Goal: Task Accomplishment & Management: Use online tool/utility

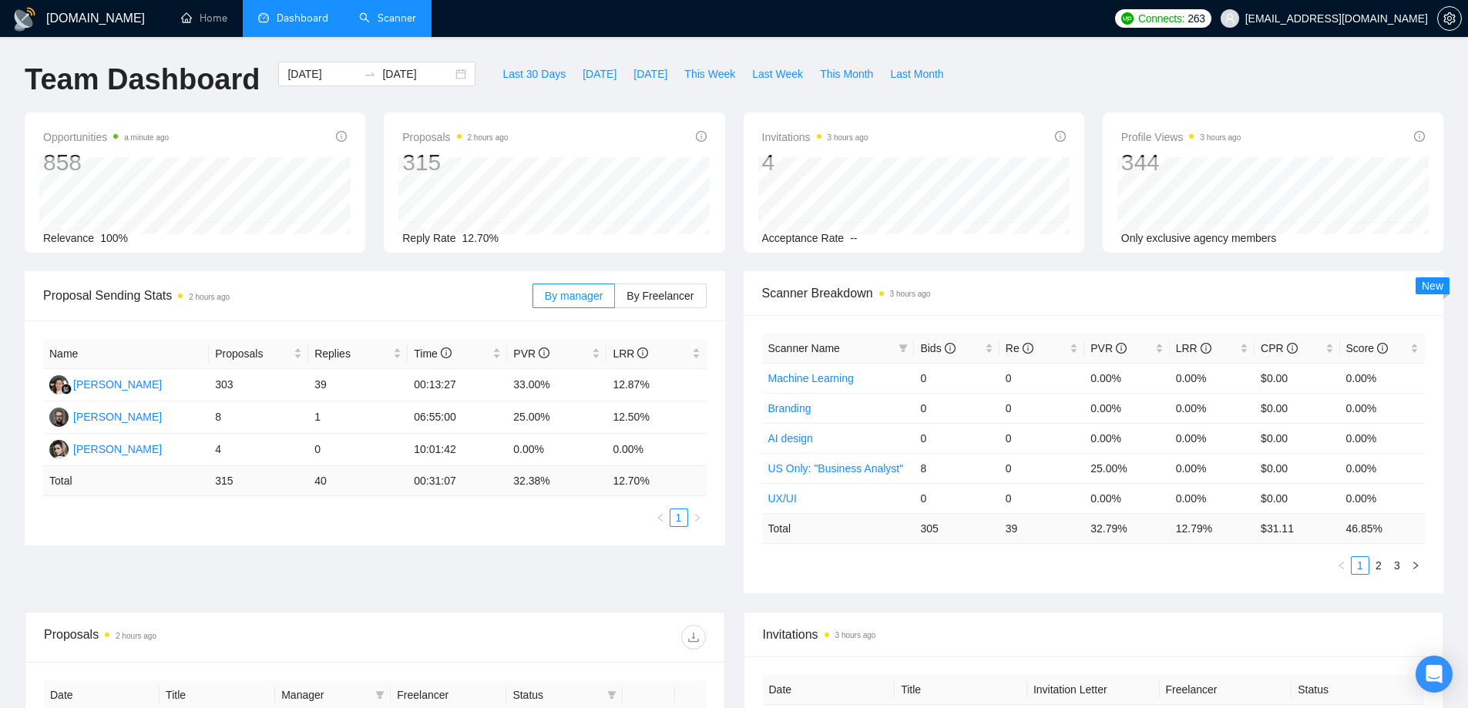
click at [388, 25] on link "Scanner" at bounding box center [387, 18] width 57 height 13
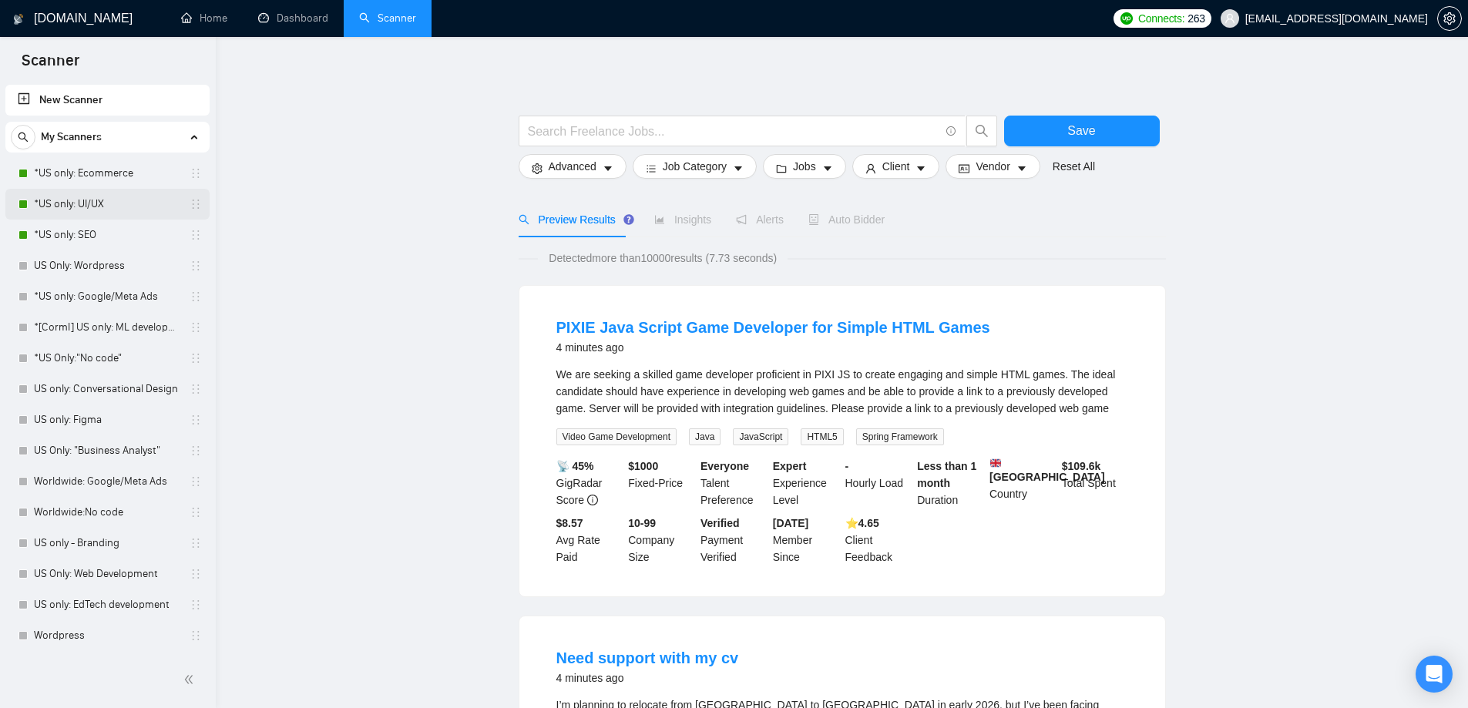
click at [94, 204] on link "*US only: UI/UX" at bounding box center [107, 204] width 146 height 31
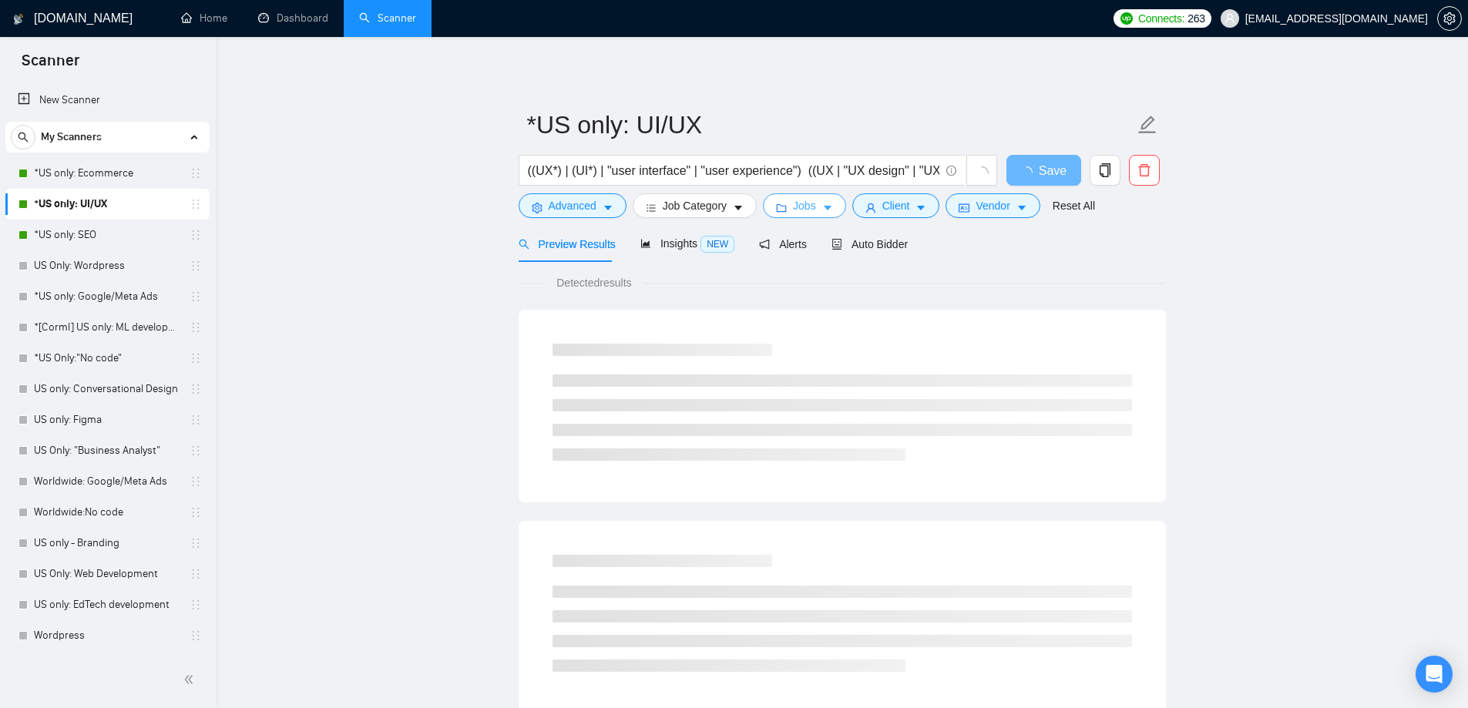
click at [782, 210] on icon "folder" at bounding box center [781, 208] width 11 height 11
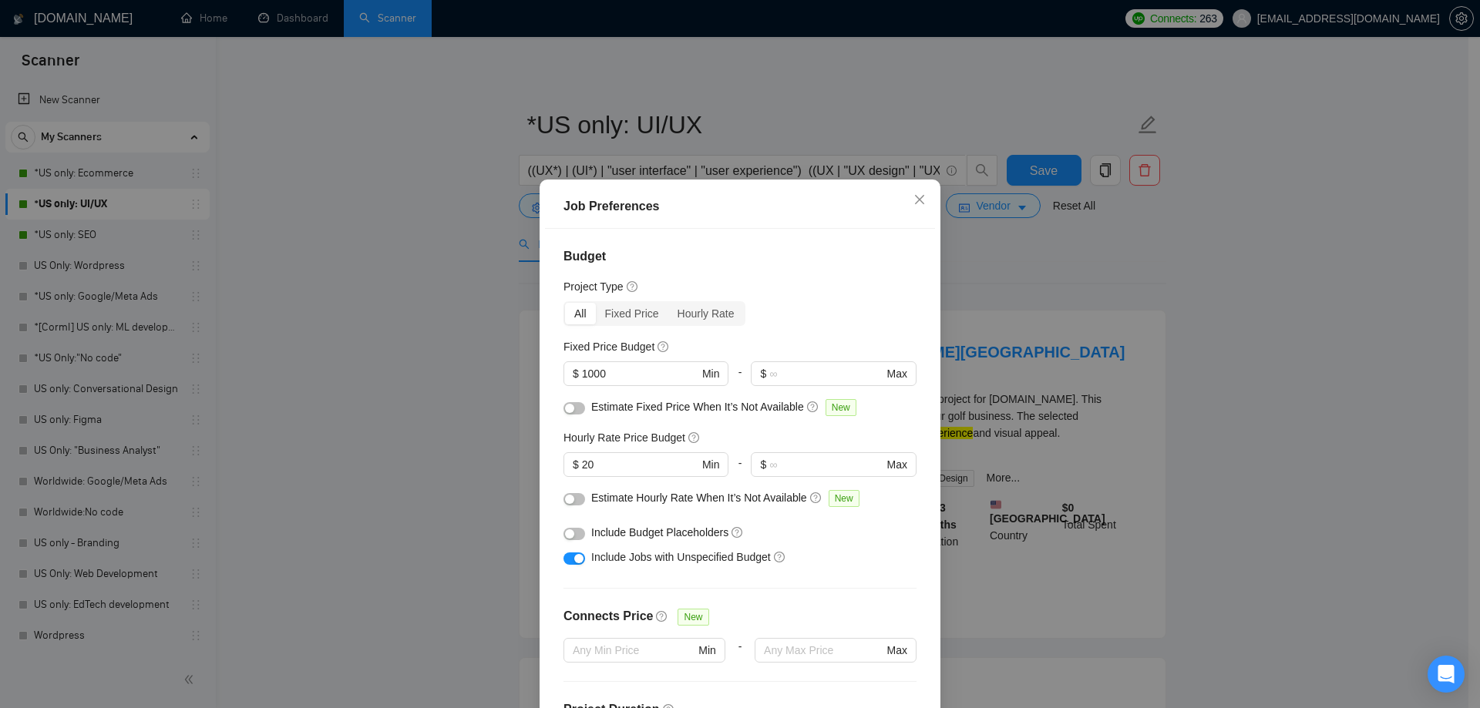
drag, startPoint x: 616, startPoint y: 462, endPoint x: 549, endPoint y: 457, distance: 67.2
click at [549, 457] on div "Budget Project Type All Fixed Price Hourly Rate Fixed Price Budget $ 1000 Min -…" at bounding box center [740, 477] width 390 height 496
click at [435, 403] on div "Job Preferences Budget Project Type All Fixed Price Hourly Rate Fixed Price Bud…" at bounding box center [740, 354] width 1480 height 708
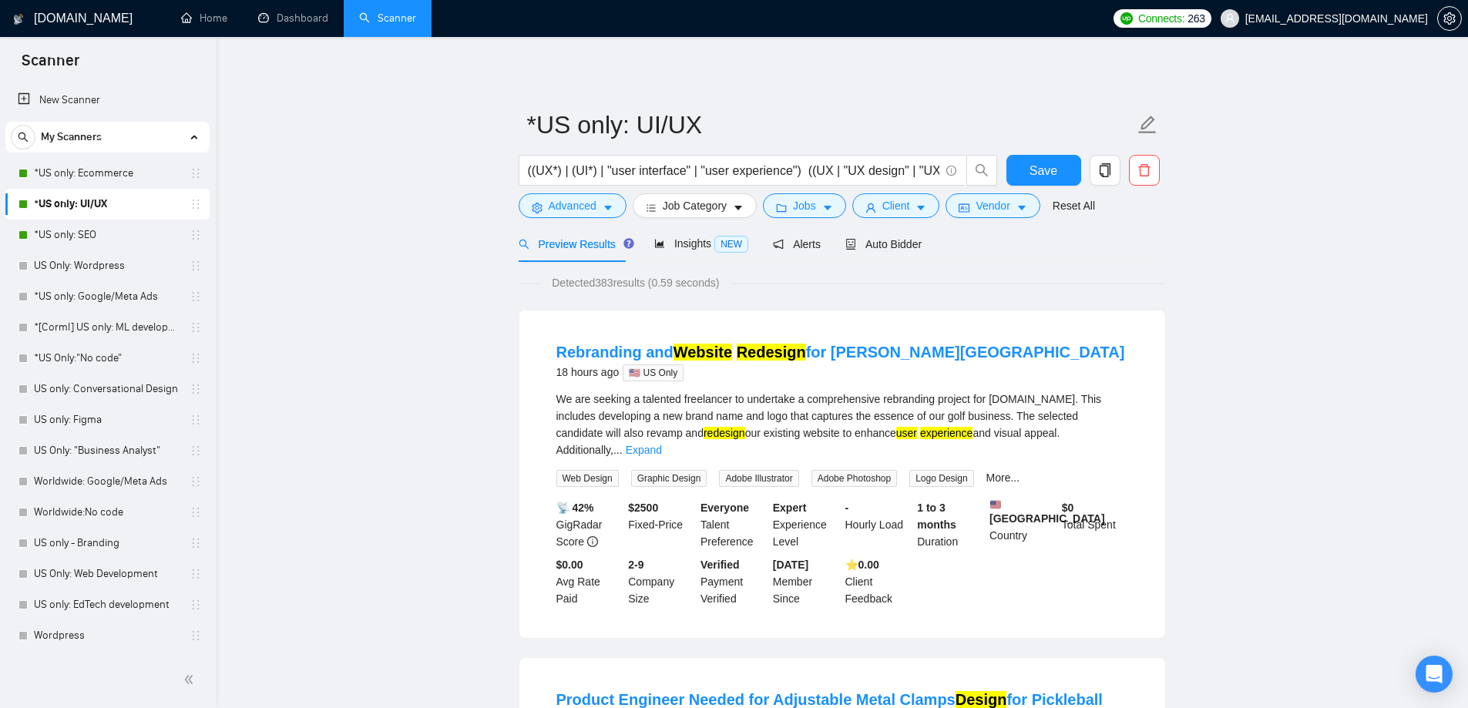
click at [75, 234] on link "*US only: SEO" at bounding box center [107, 235] width 146 height 31
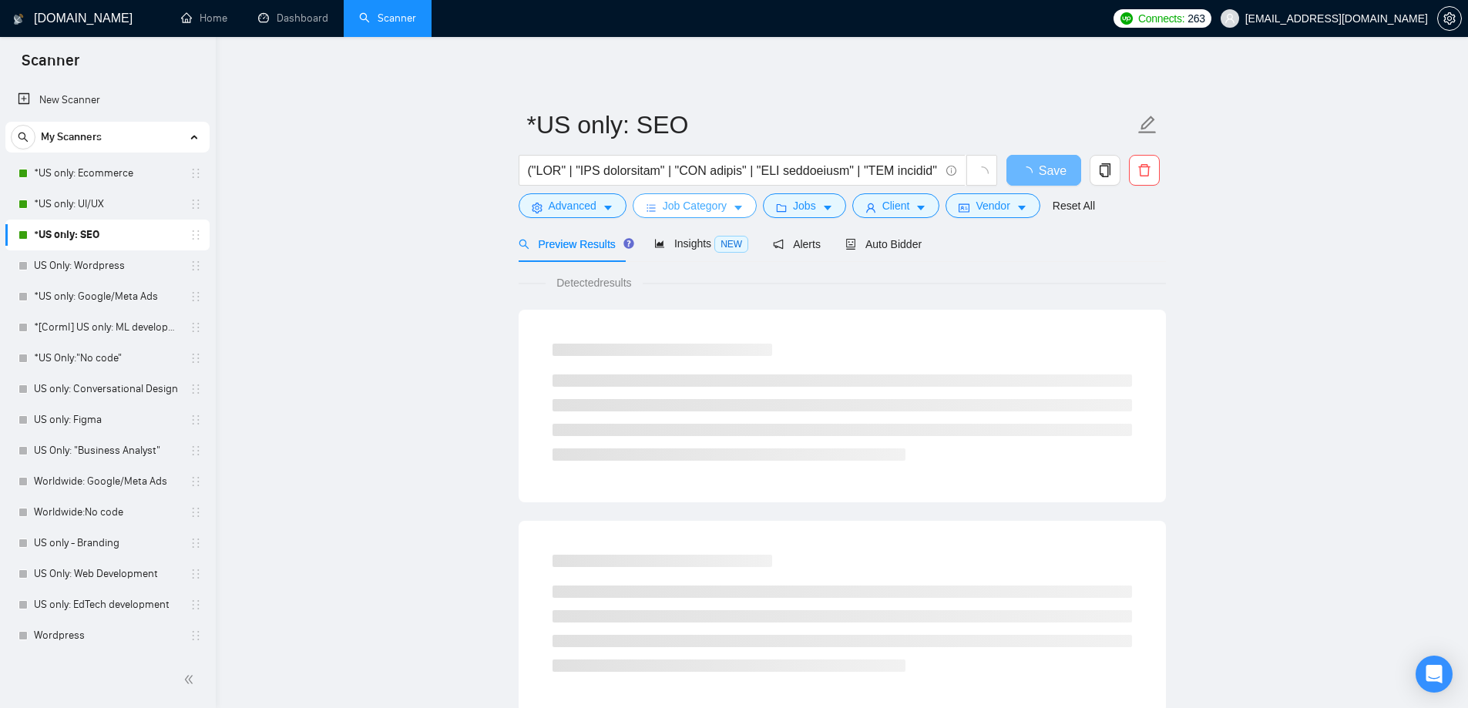
click at [679, 199] on span "Job Category" at bounding box center [695, 205] width 64 height 17
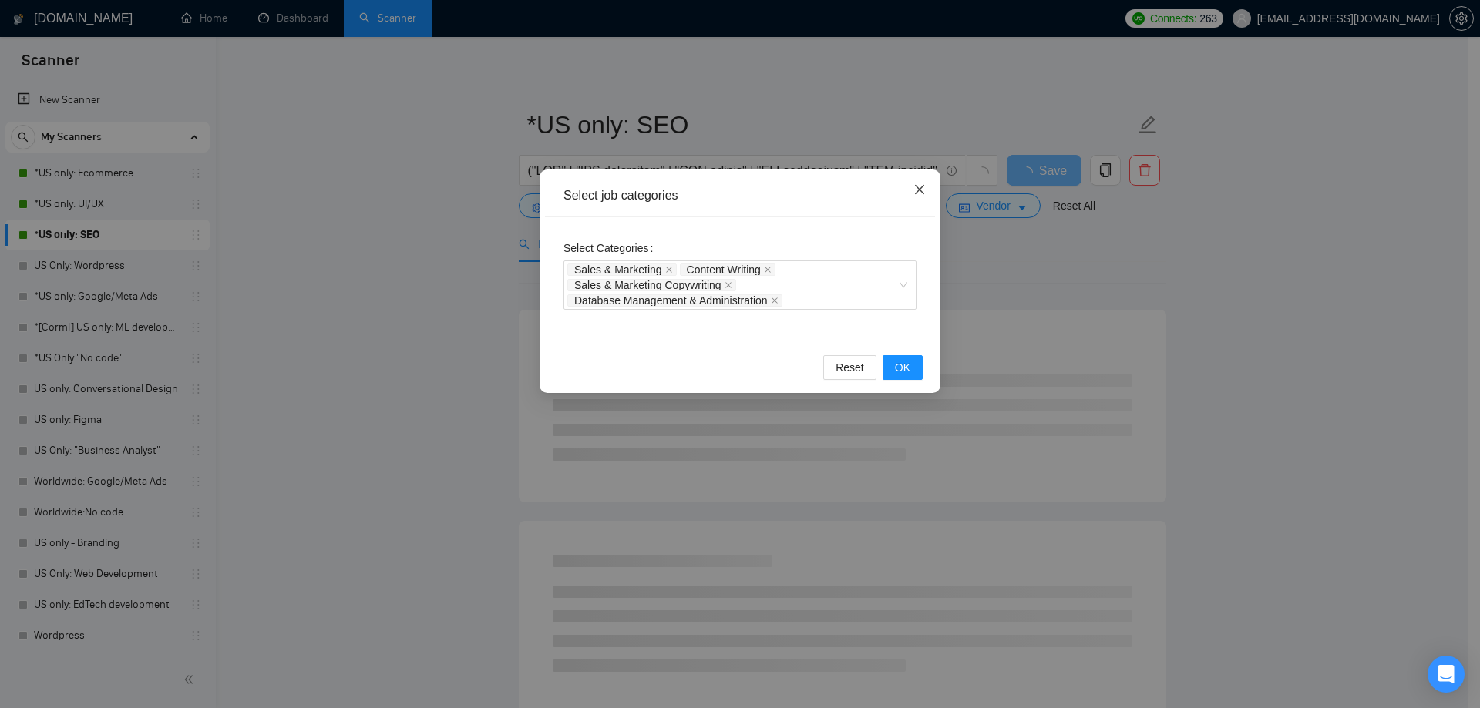
click at [926, 194] on span "Close" at bounding box center [920, 191] width 42 height 42
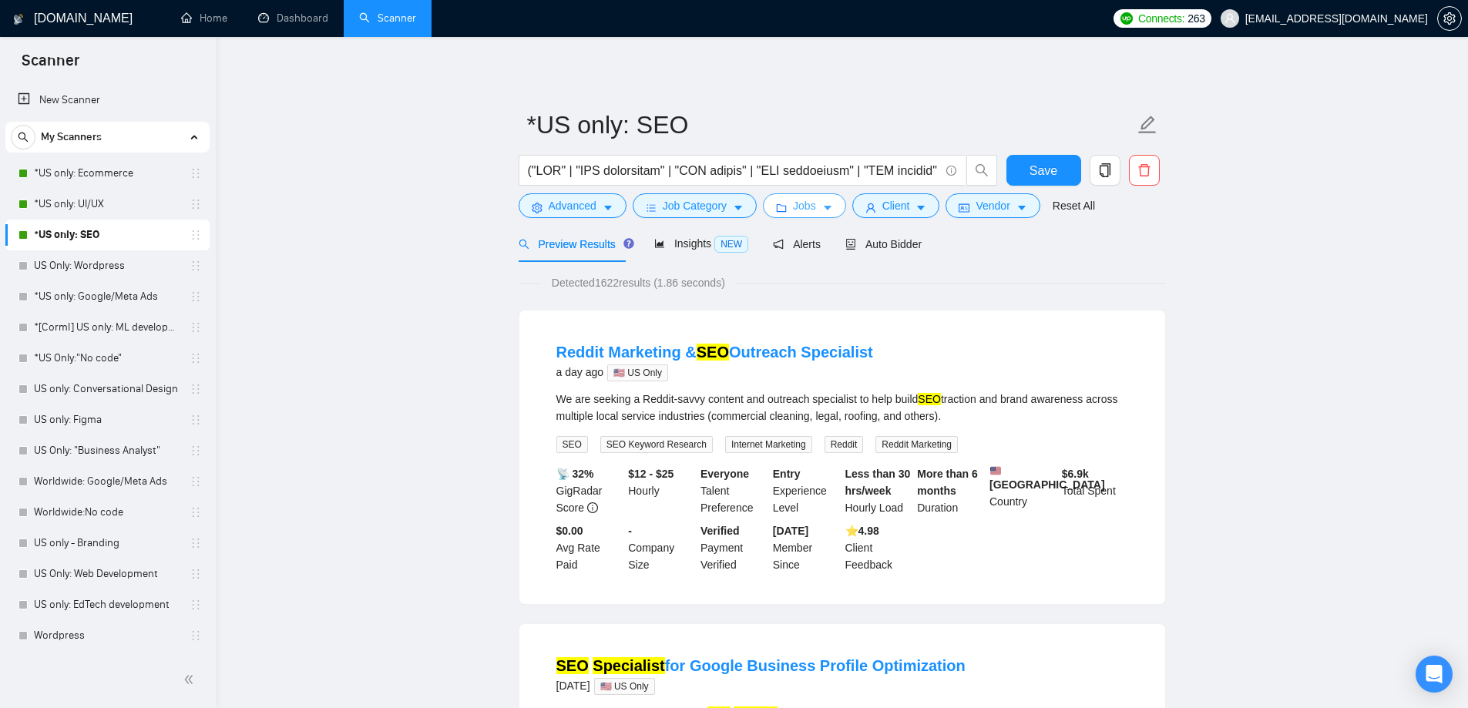
click at [811, 212] on span "Jobs" at bounding box center [804, 205] width 23 height 17
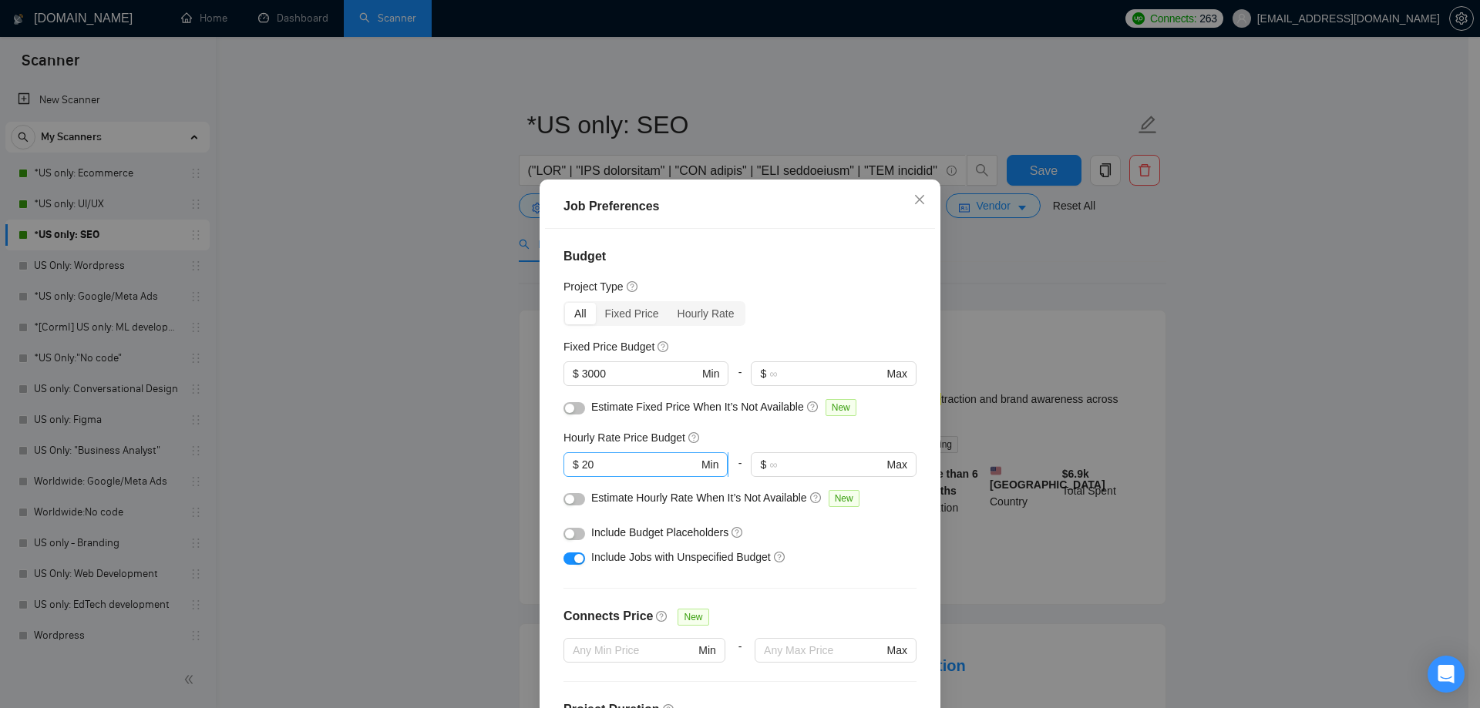
click at [612, 462] on input "20" at bounding box center [640, 464] width 116 height 17
click at [633, 370] on input "3000" at bounding box center [640, 373] width 116 height 17
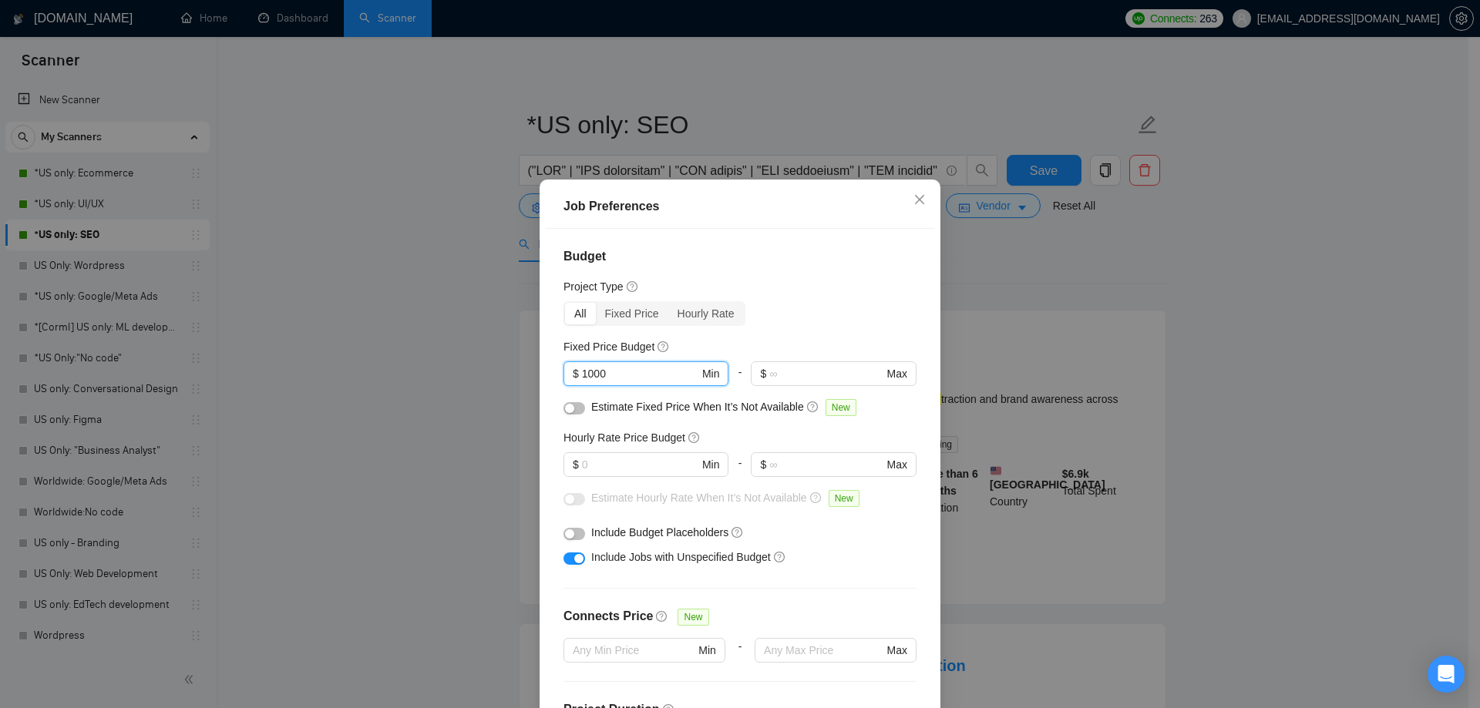
type input "1000"
click at [762, 317] on div "All Fixed Price Hourly Rate" at bounding box center [739, 313] width 353 height 25
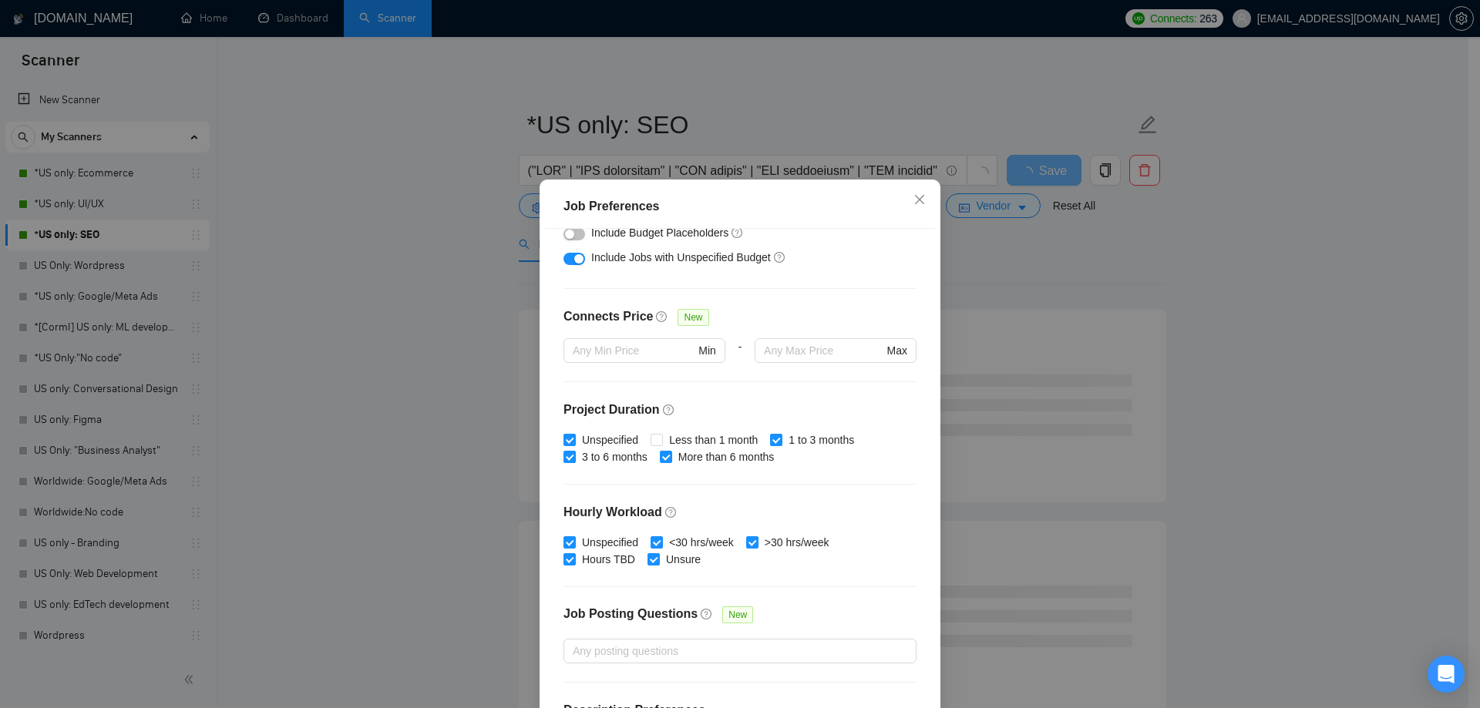
scroll to position [308, 0]
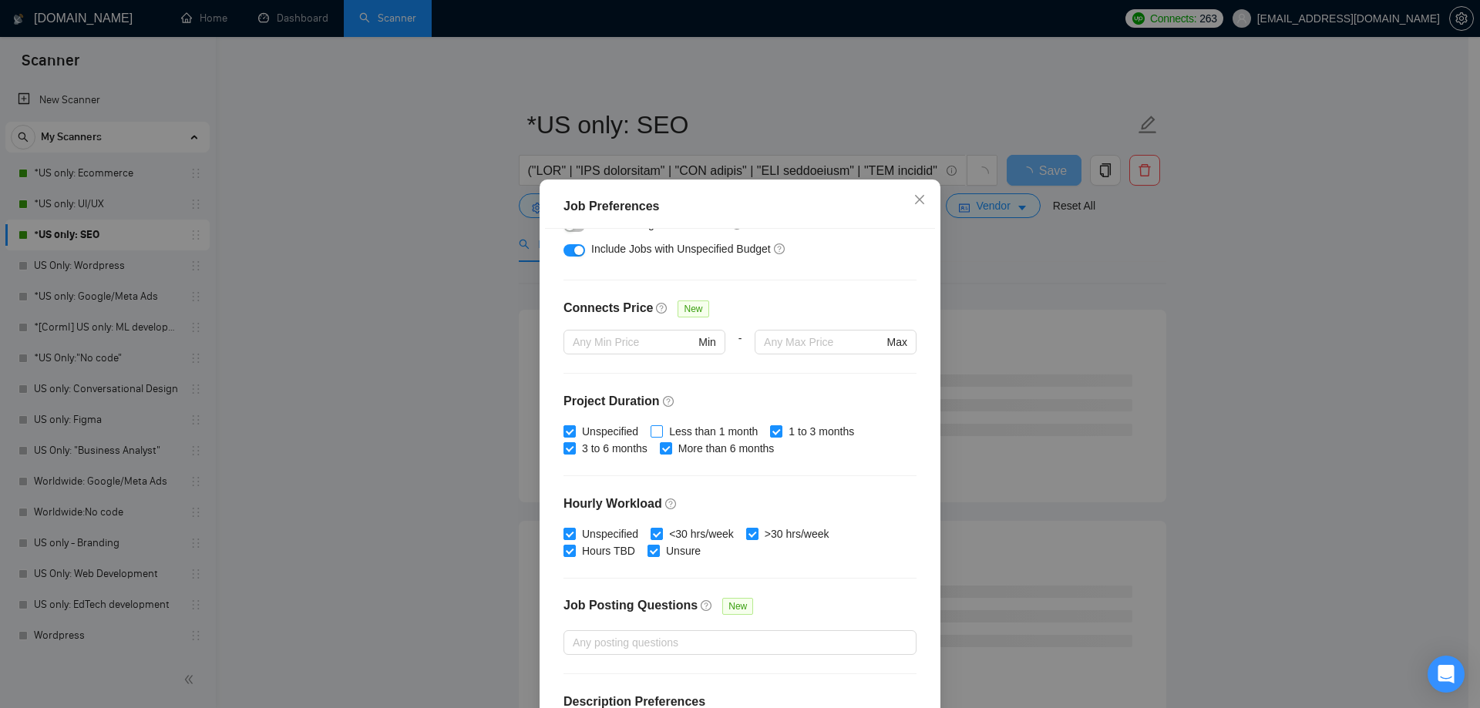
click at [654, 424] on label "Less than 1 month" at bounding box center [706, 431] width 113 height 17
click at [654, 425] on input "Less than 1 month" at bounding box center [655, 430] width 11 height 11
checkbox input "true"
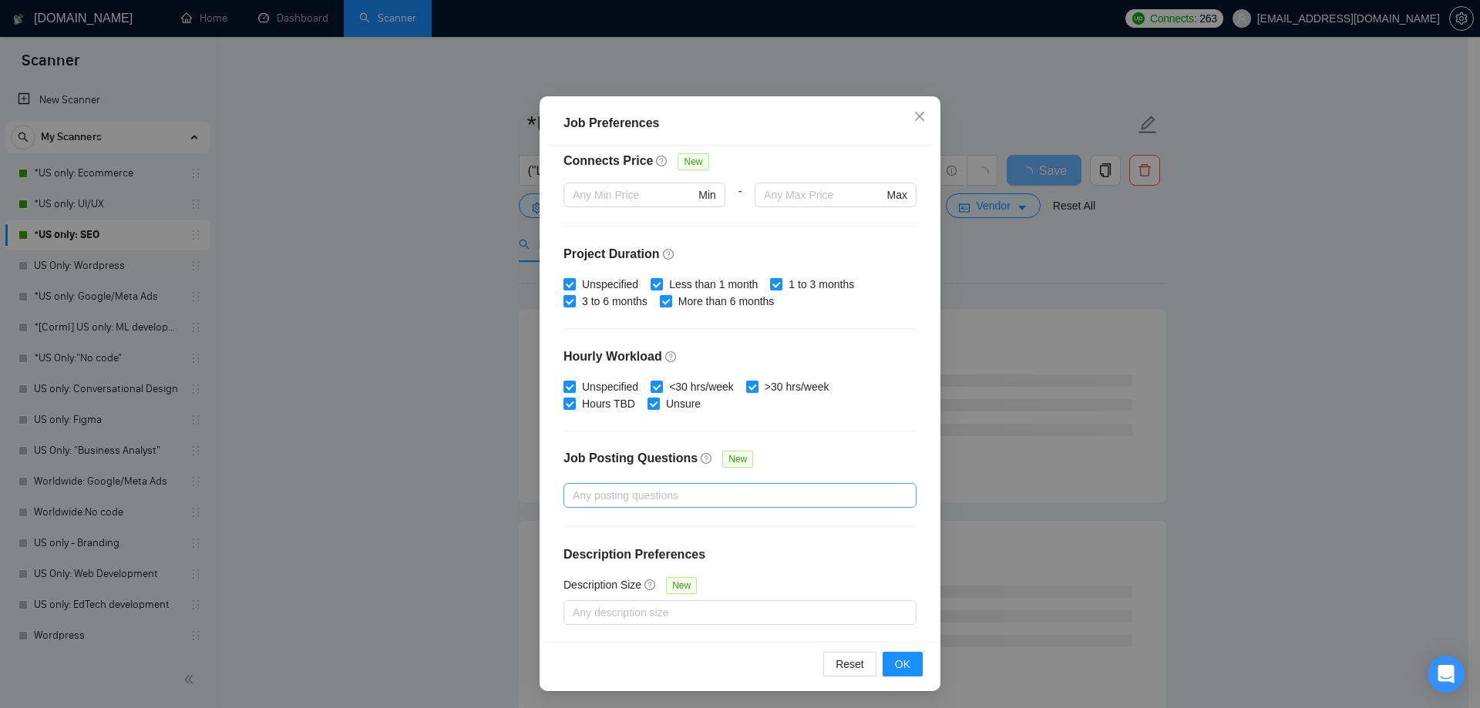
scroll to position [85, 0]
click at [896, 664] on span "OK" at bounding box center [902, 662] width 15 height 17
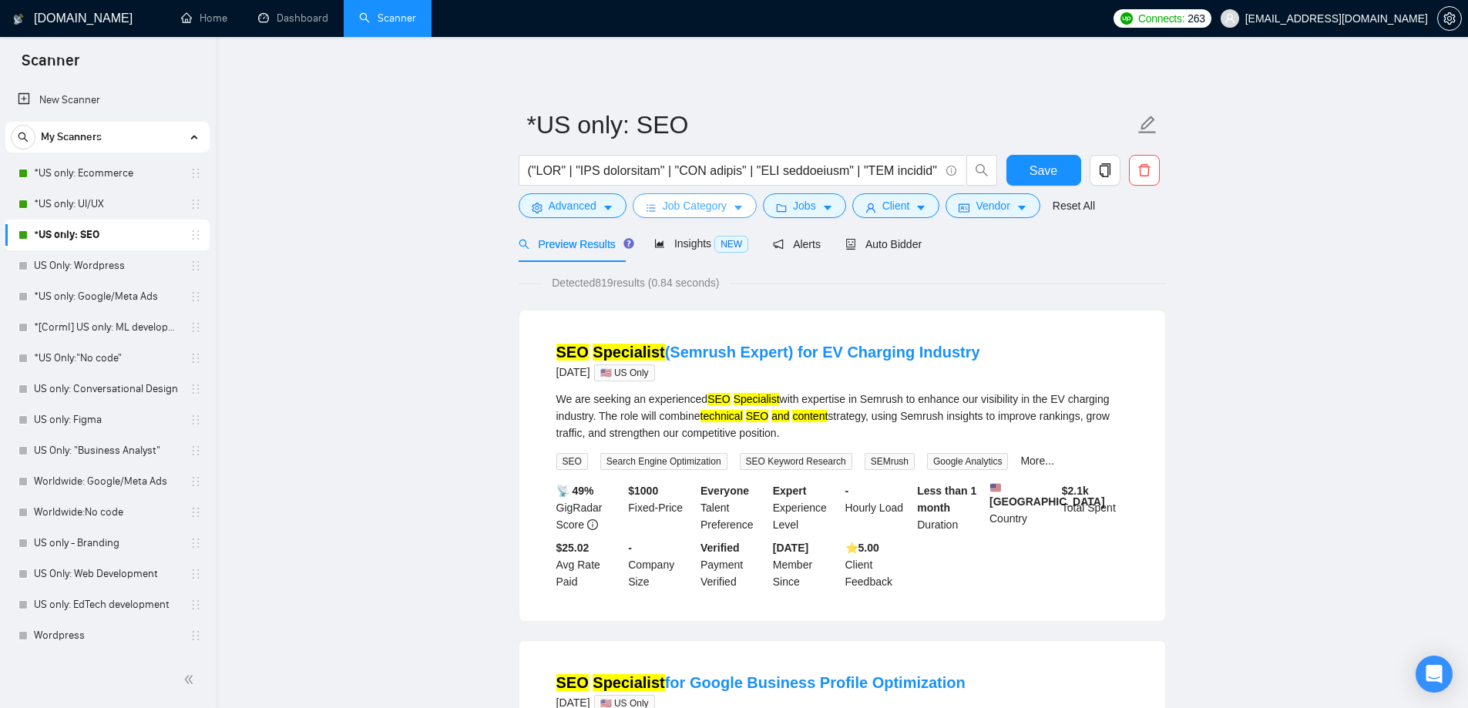
click at [725, 210] on button "Job Category" at bounding box center [695, 205] width 124 height 25
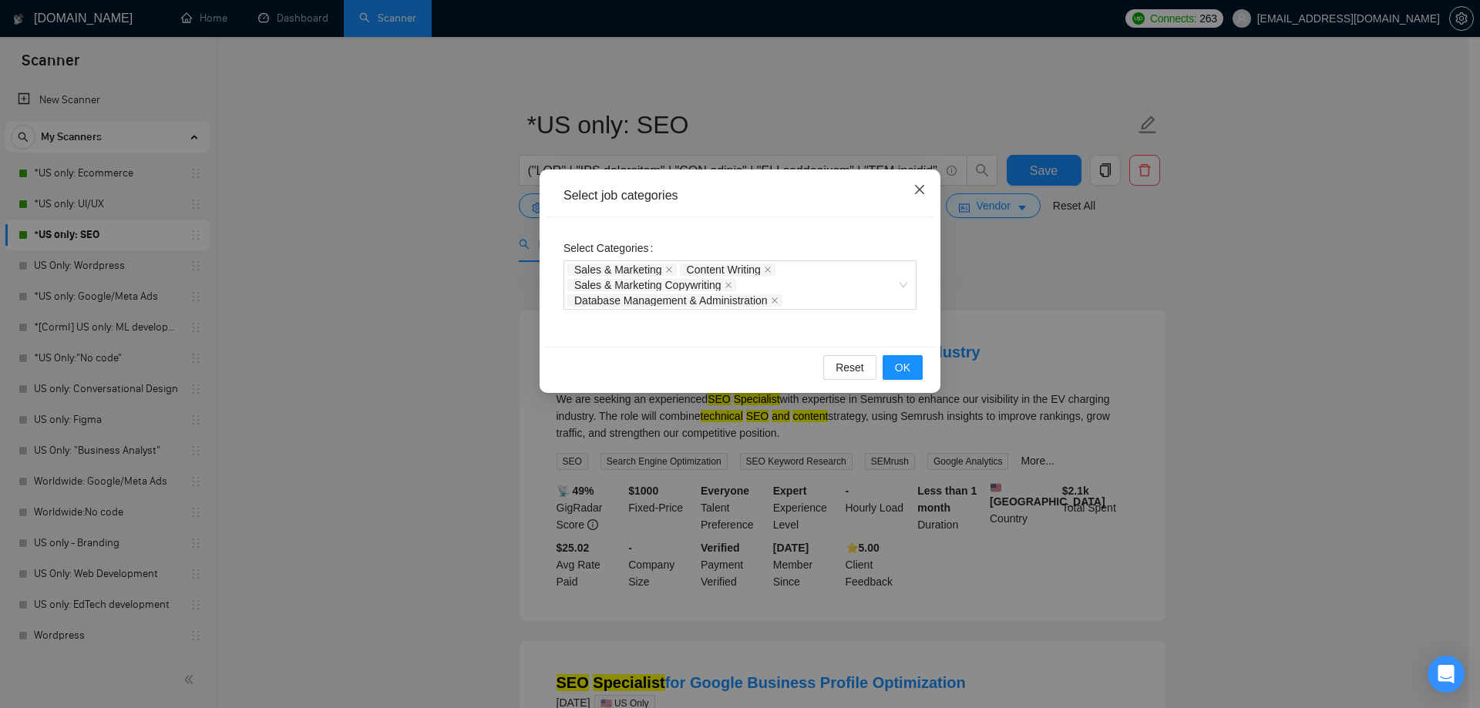
click at [916, 190] on icon "close" at bounding box center [919, 189] width 12 height 12
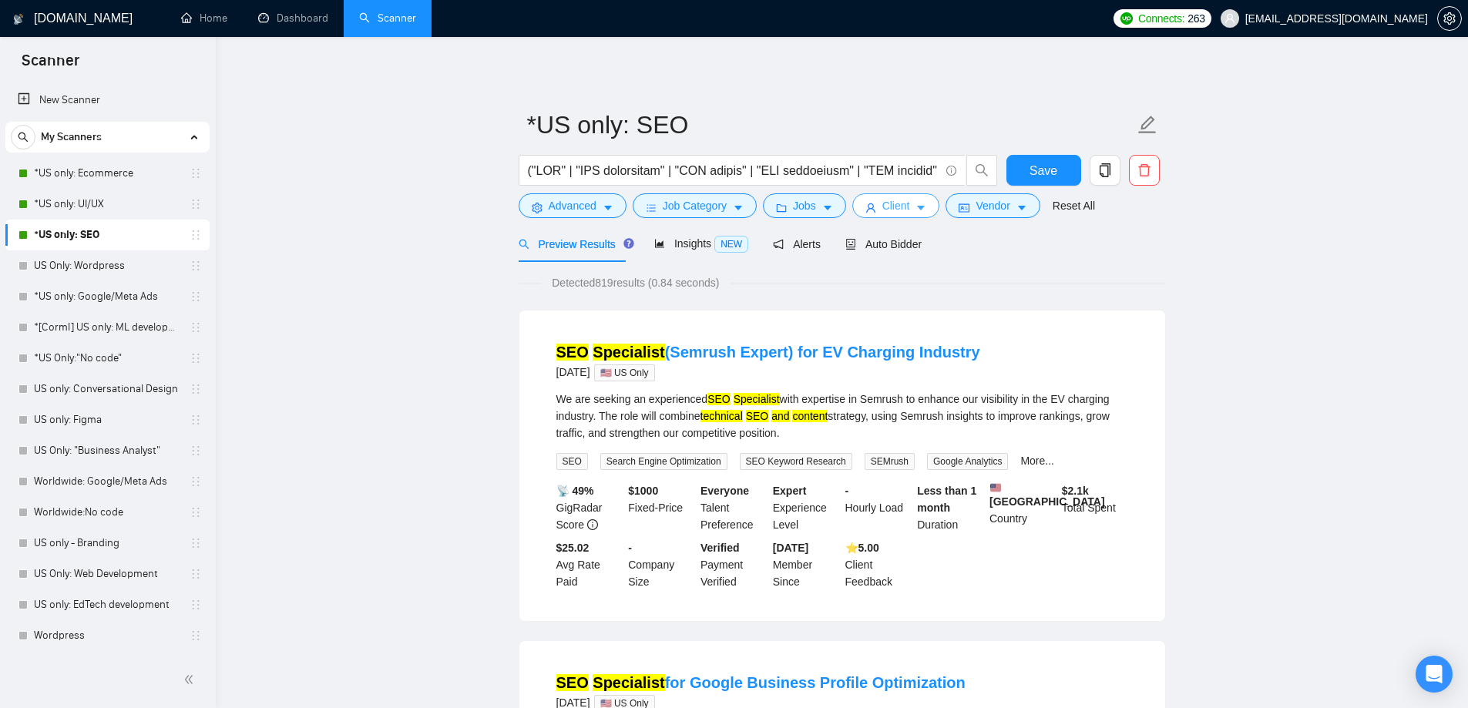
click at [886, 203] on span "Client" at bounding box center [896, 205] width 28 height 17
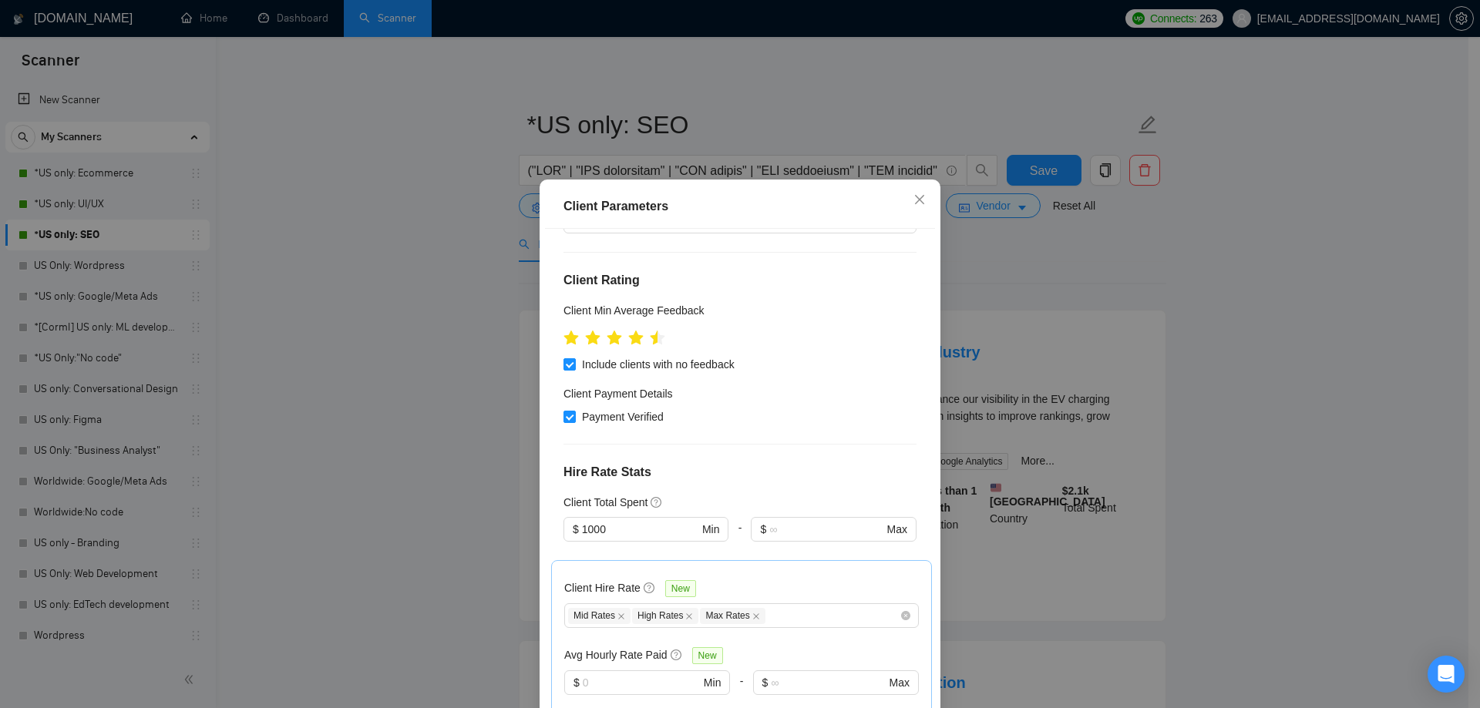
scroll to position [154, 0]
click at [563, 412] on input "Payment Verified" at bounding box center [568, 414] width 11 height 11
checkbox input "false"
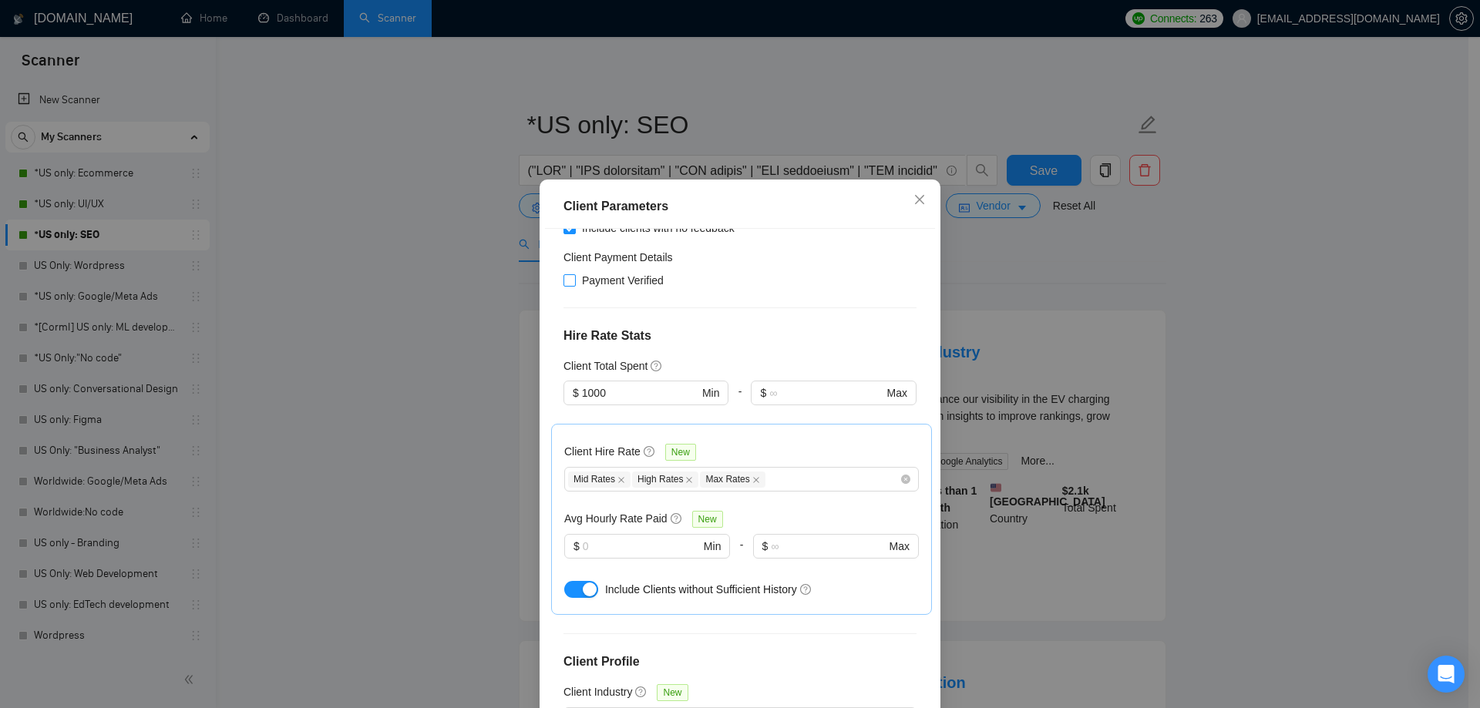
scroll to position [308, 0]
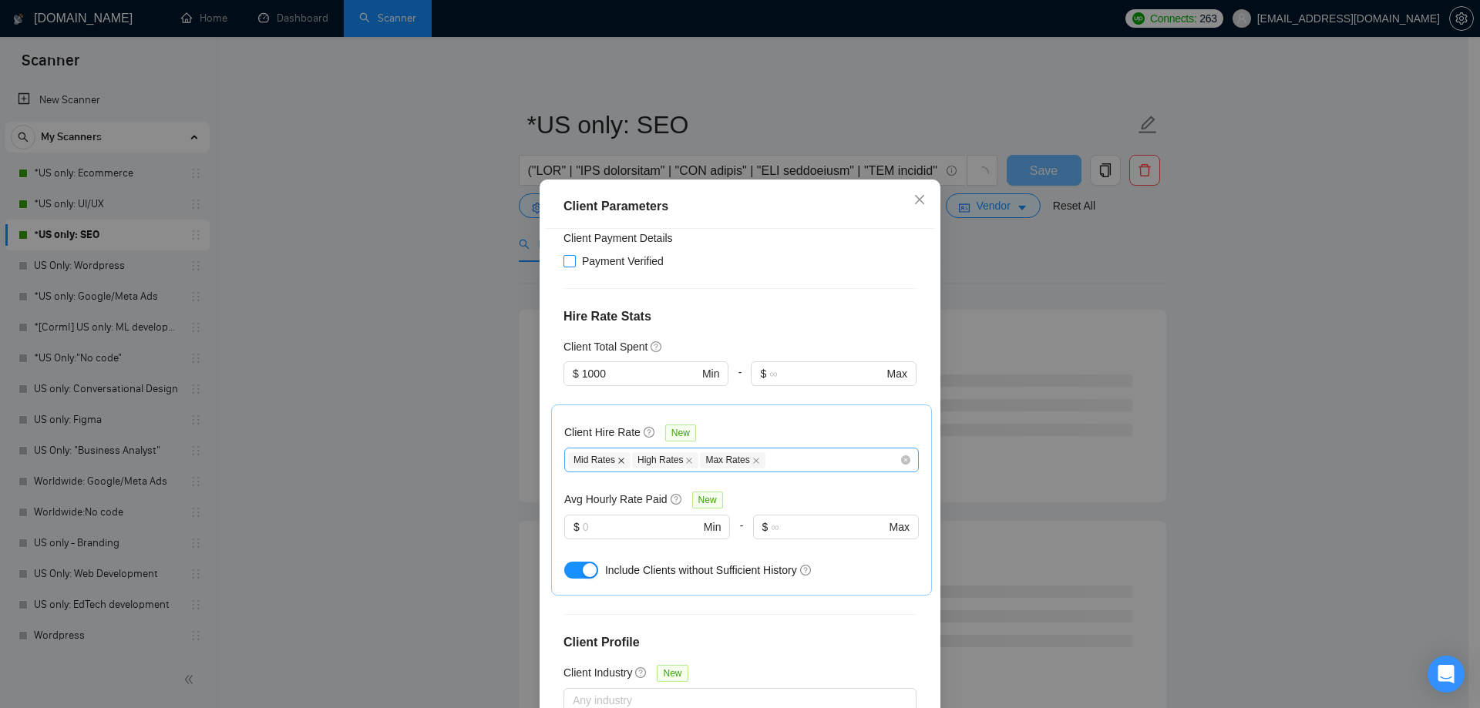
click at [617, 459] on icon "close" at bounding box center [621, 461] width 8 height 8
click at [621, 459] on icon "close" at bounding box center [625, 461] width 8 height 8
click at [621, 459] on icon "close" at bounding box center [624, 461] width 6 height 6
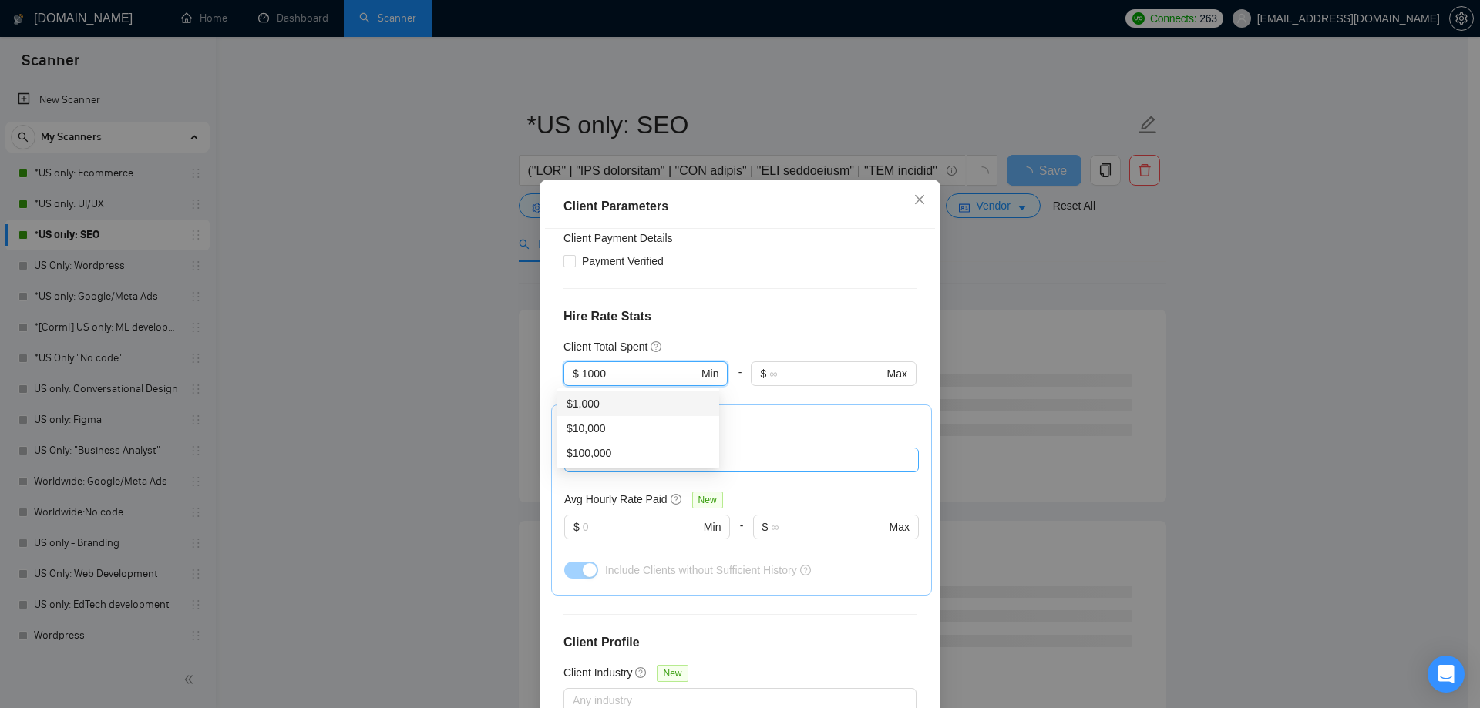
drag, startPoint x: 608, startPoint y: 378, endPoint x: 567, endPoint y: 380, distance: 40.9
click at [567, 380] on span "$ 1000 Min" at bounding box center [645, 373] width 164 height 25
click at [654, 313] on h4 "Hire Rate Stats" at bounding box center [739, 317] width 353 height 18
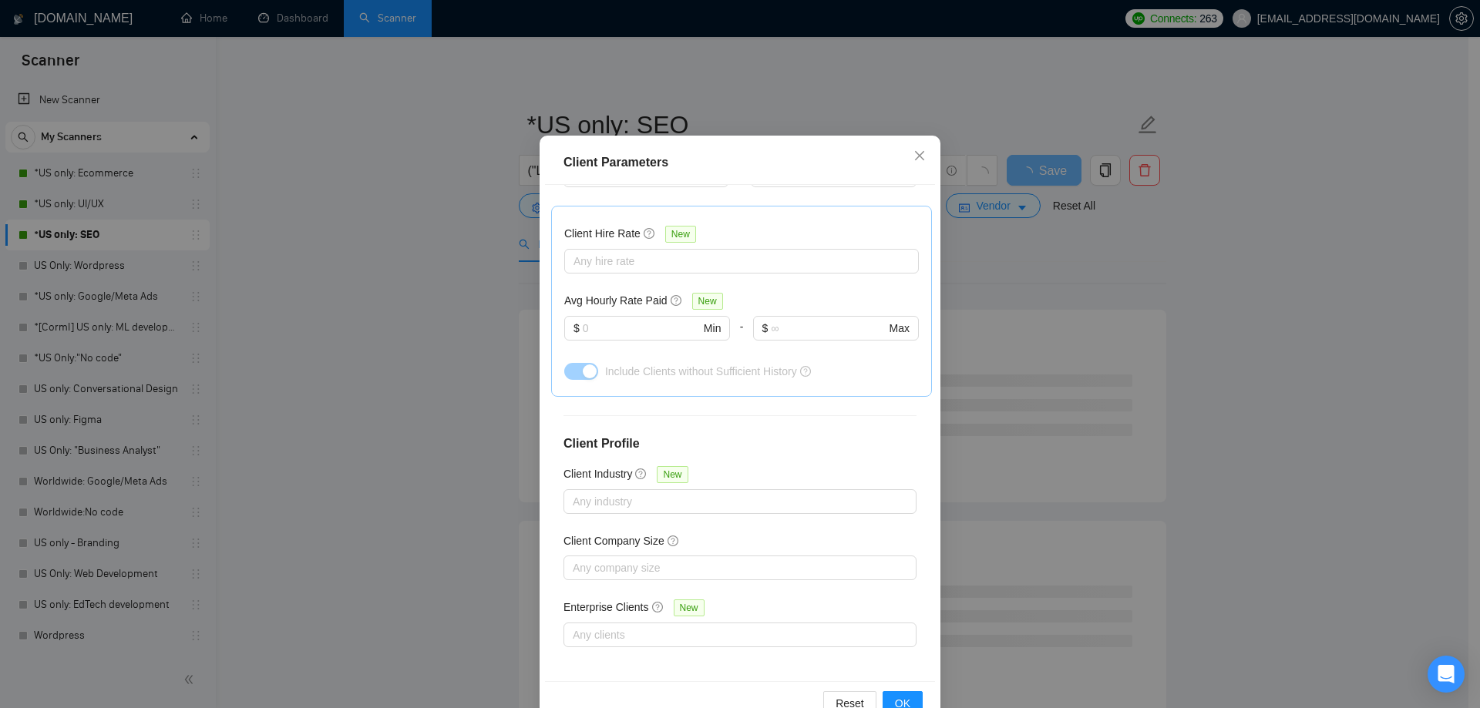
scroll to position [85, 0]
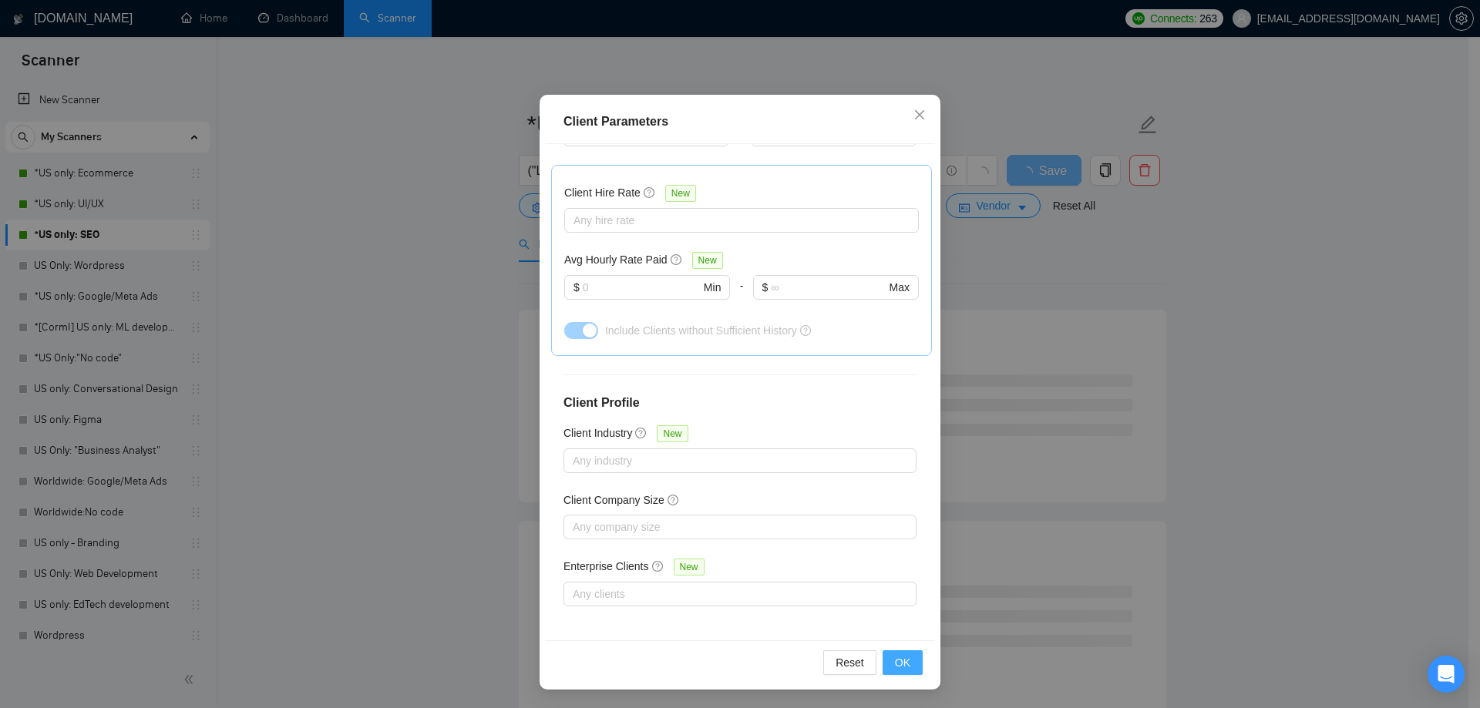
click at [906, 656] on button "OK" at bounding box center [902, 662] width 40 height 25
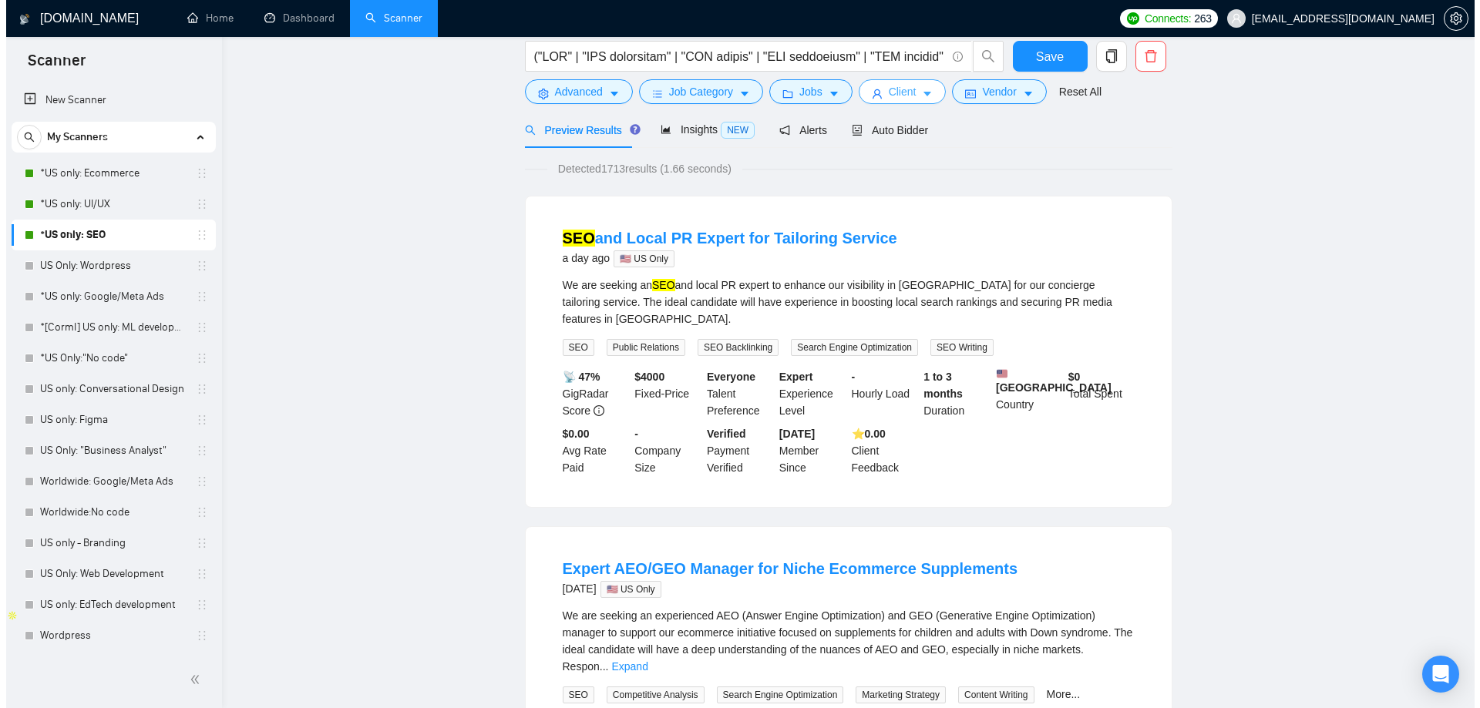
scroll to position [0, 0]
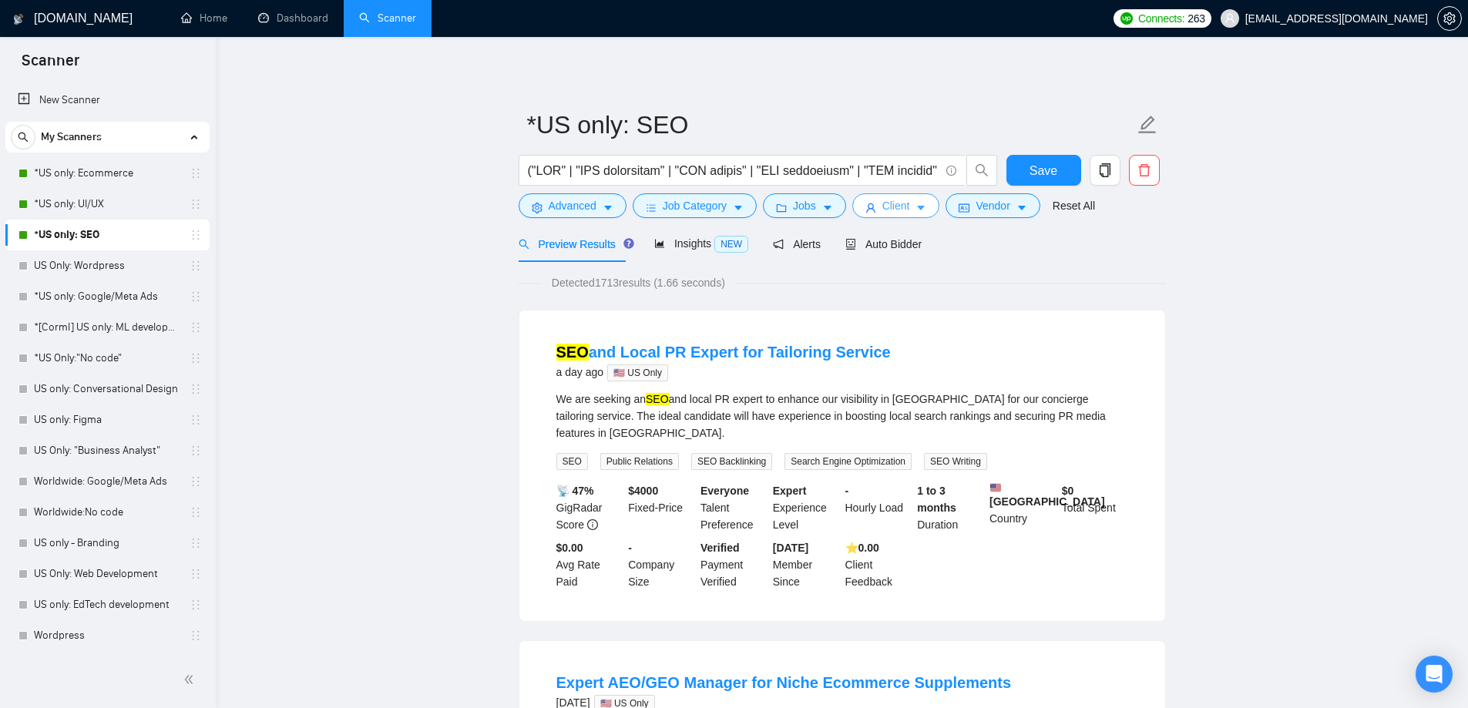
click at [875, 208] on button "Client" at bounding box center [896, 205] width 88 height 25
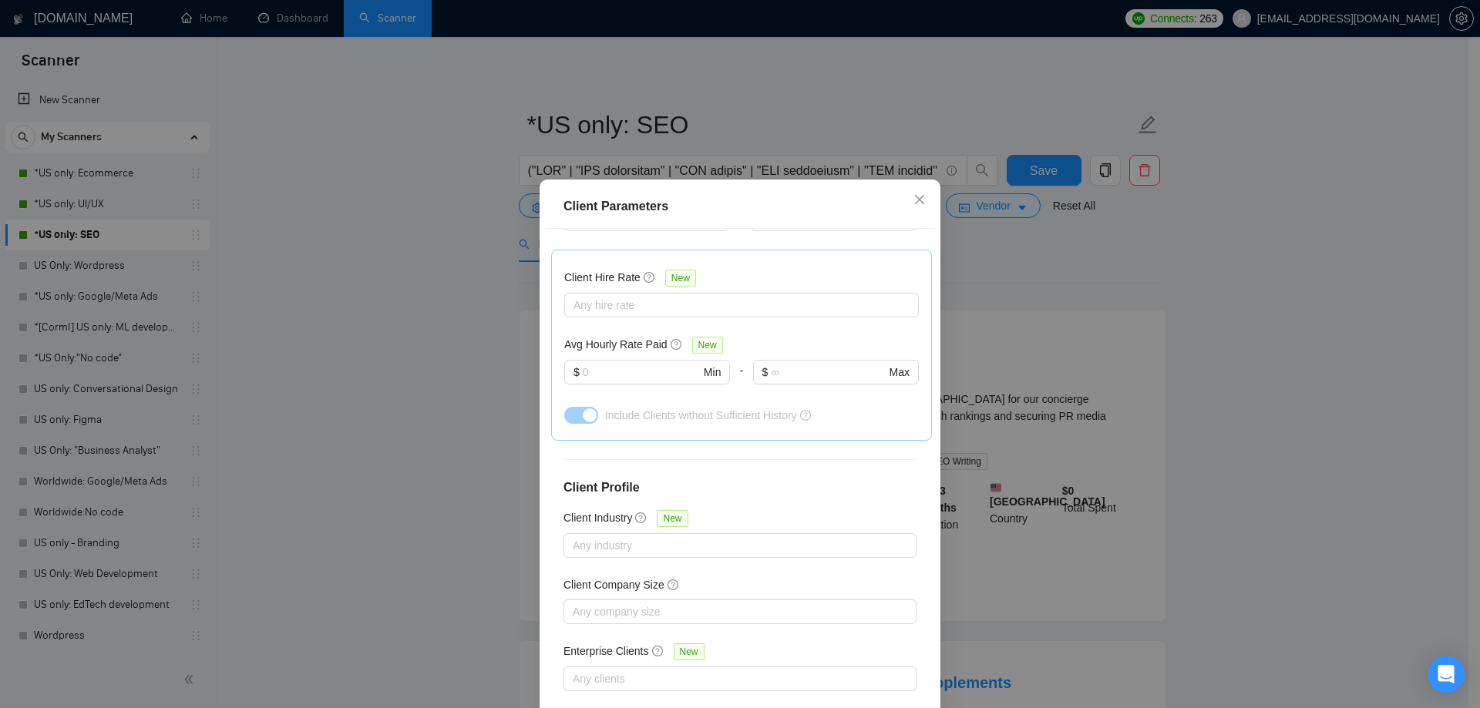
click at [1080, 231] on div "Client Parameters Client Location Include Client Countries Select Exclude Clien…" at bounding box center [740, 354] width 1480 height 708
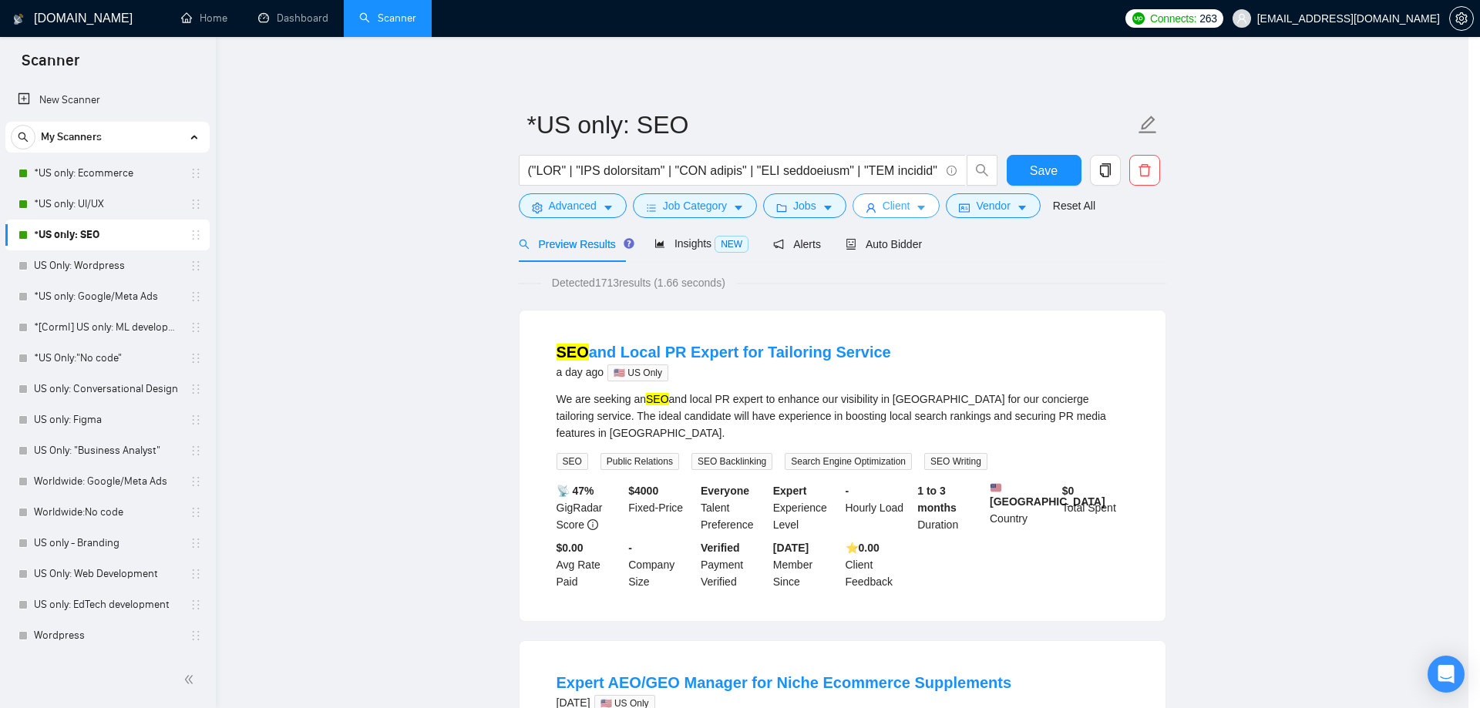
click at [996, 195] on body "Scanner New Scanner My Scanners *US only: Ecommerce *US only: UI/UX *US only: S…" at bounding box center [734, 354] width 1468 height 708
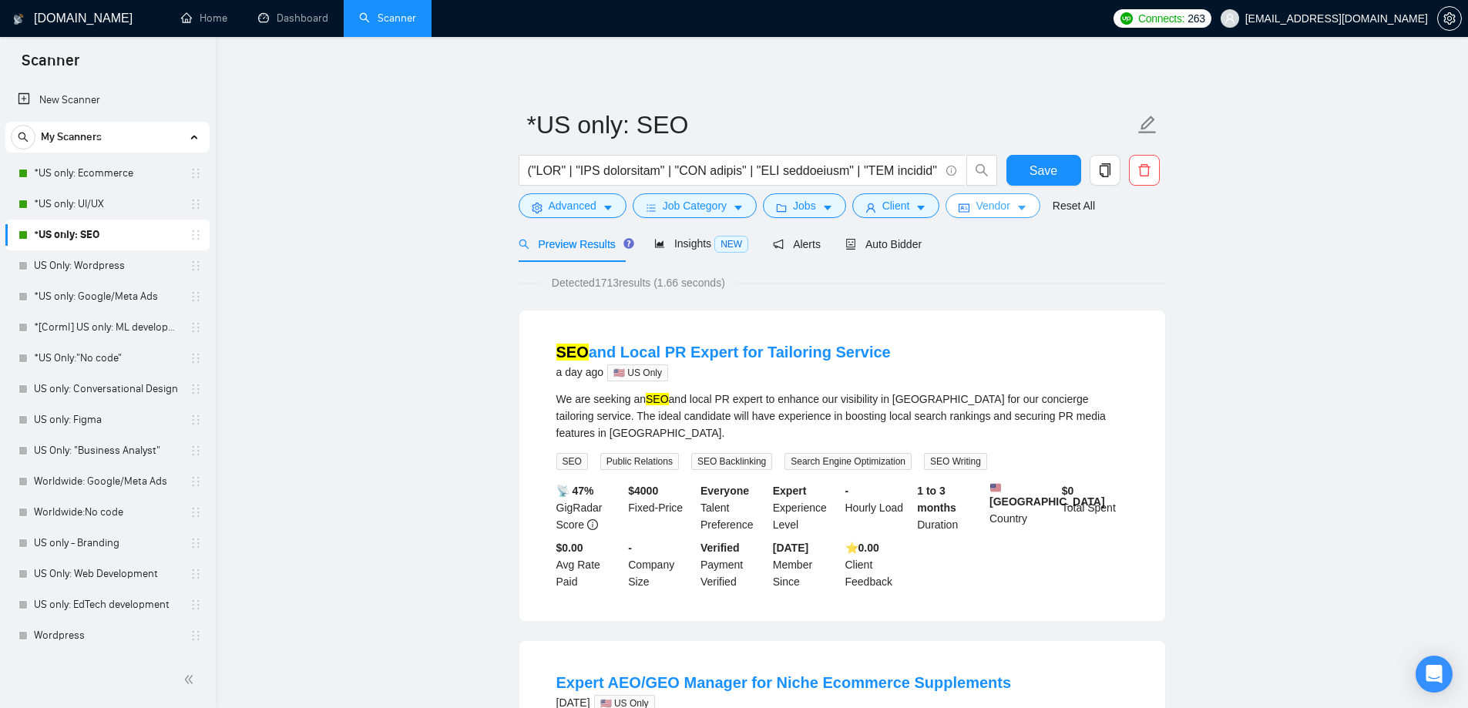
click at [999, 206] on span "Vendor" at bounding box center [993, 205] width 34 height 17
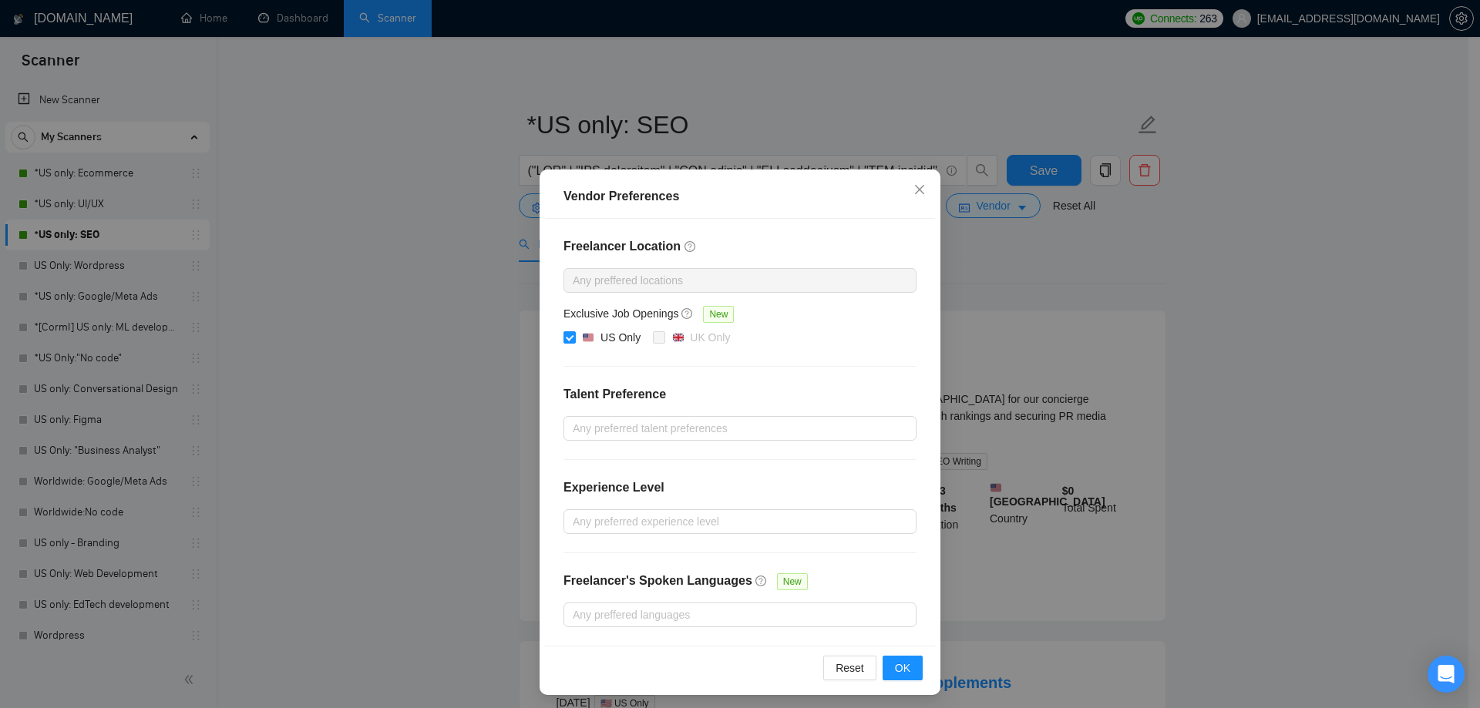
click at [1027, 243] on div "Vendor Preferences Freelancer Location Any preffered locations Exclusive Job Op…" at bounding box center [740, 354] width 1480 height 708
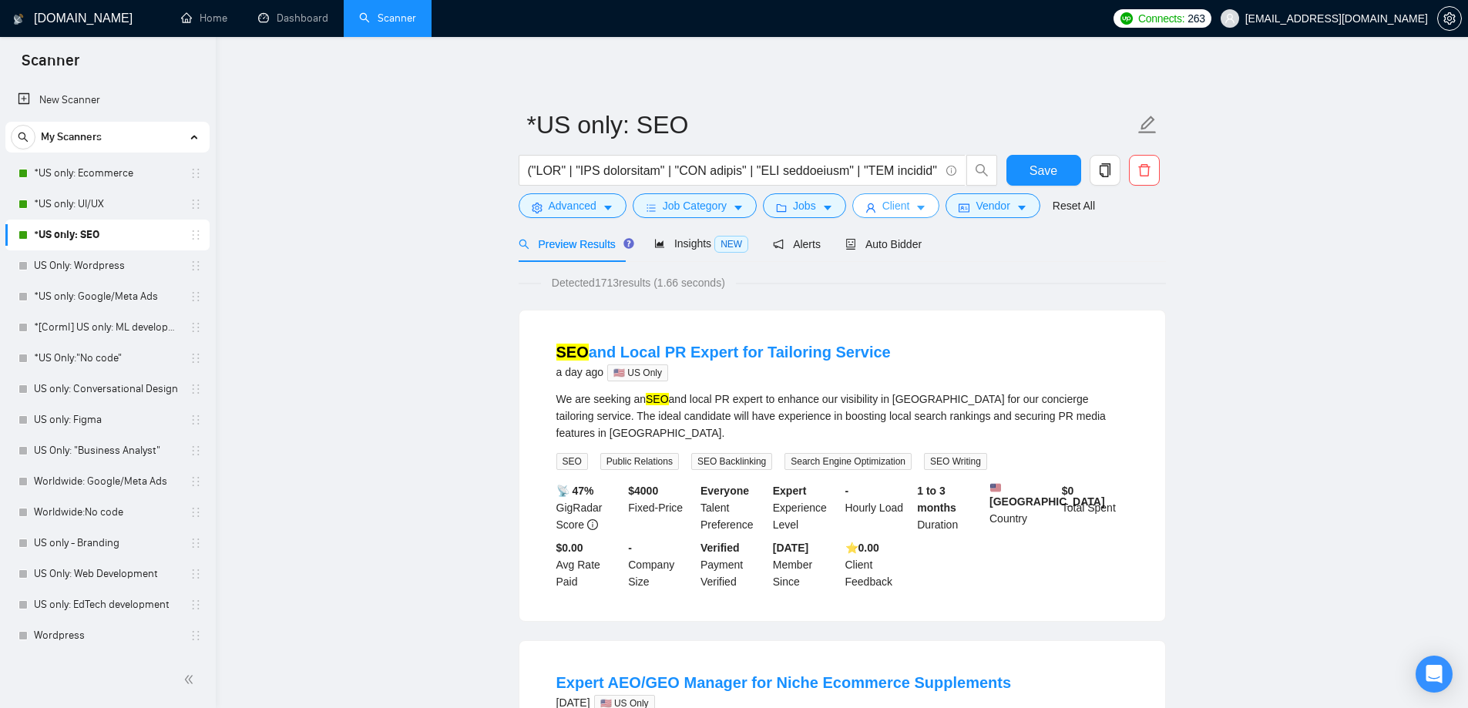
click at [917, 211] on icon "caret-down" at bounding box center [921, 208] width 11 height 11
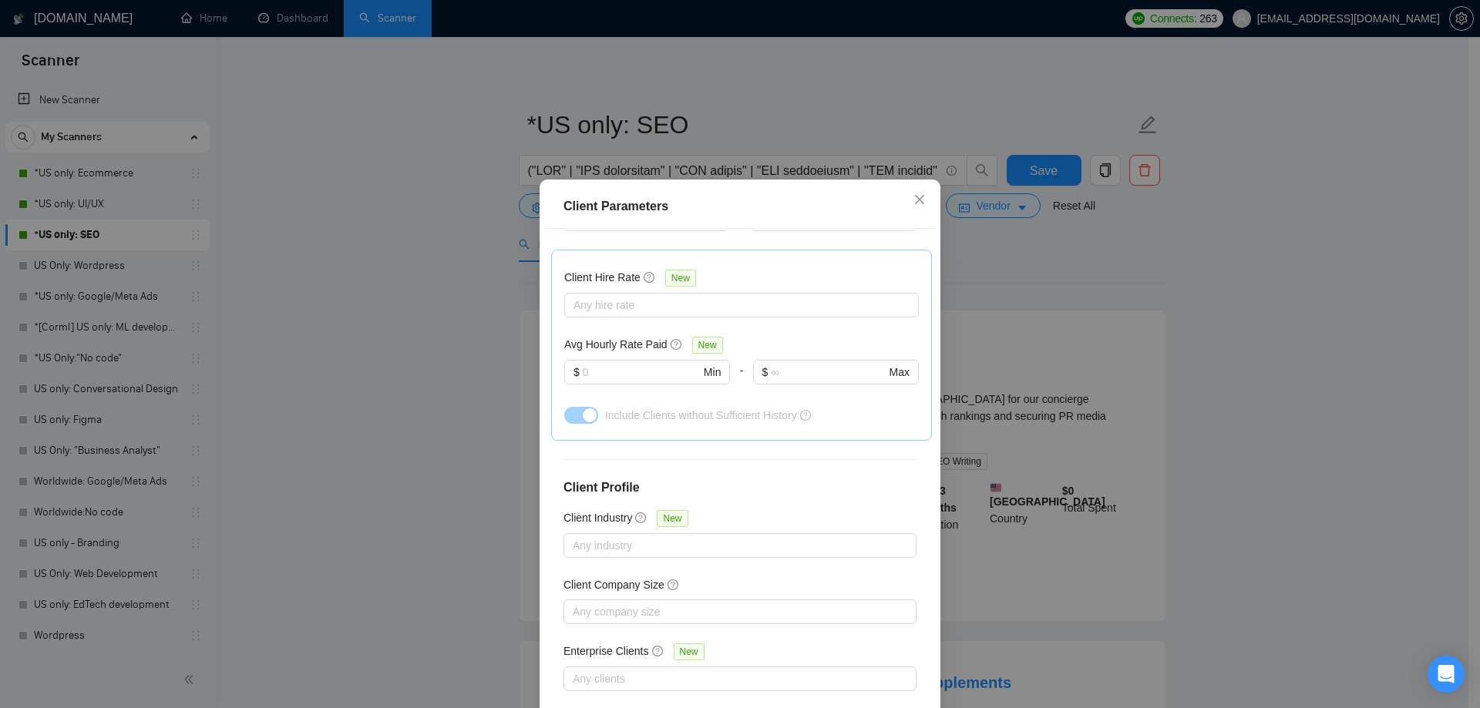
click at [986, 212] on div "Client Parameters Client Location Include Client Countries Select Exclude Clien…" at bounding box center [740, 354] width 1480 height 708
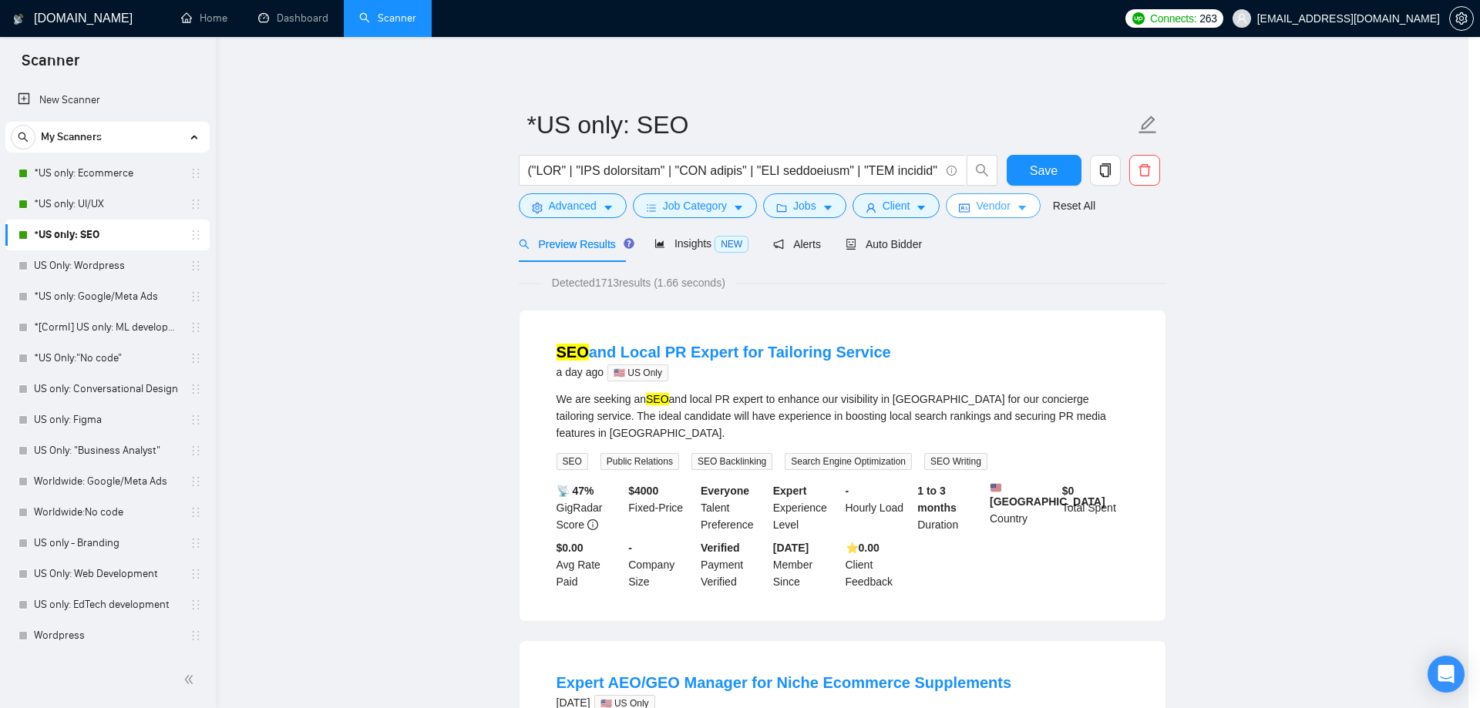
click at [994, 207] on span "Vendor" at bounding box center [993, 205] width 34 height 17
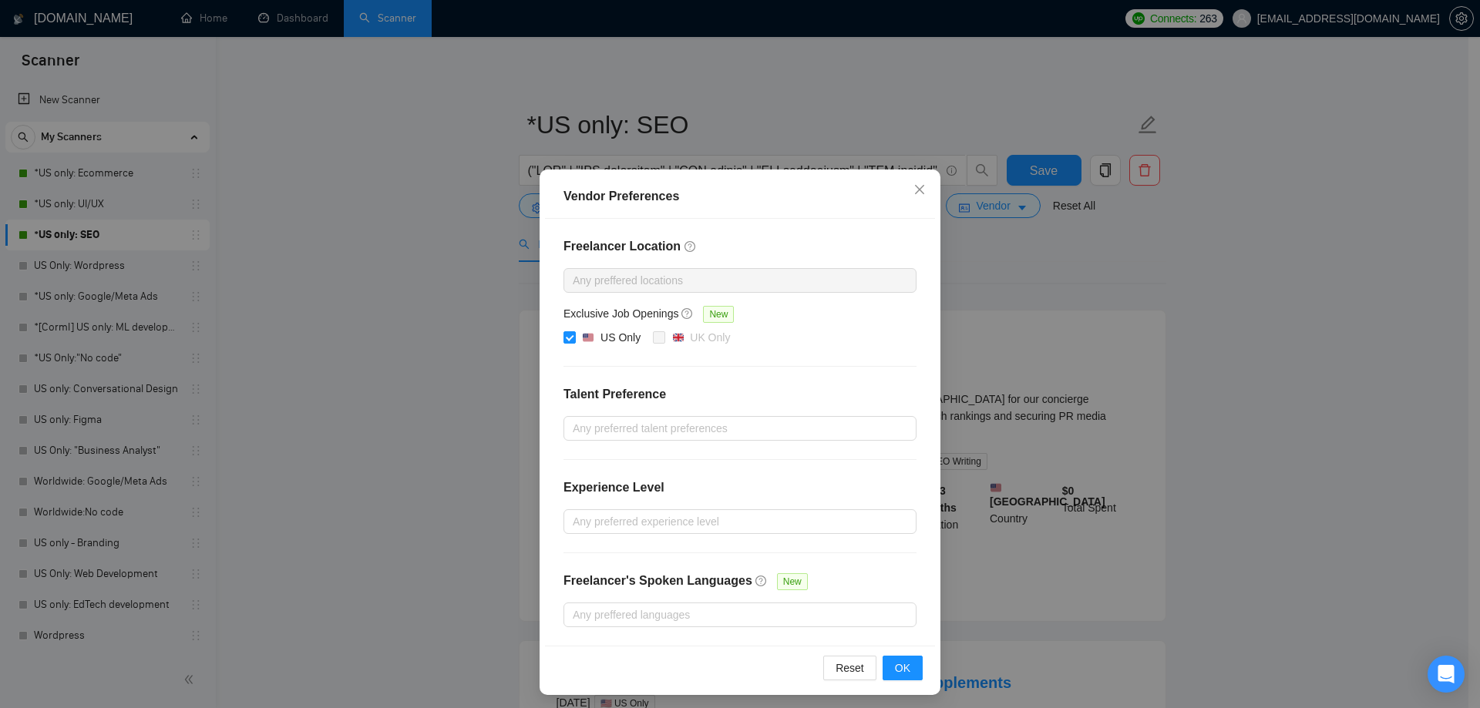
click at [1037, 279] on div "Vendor Preferences Freelancer Location Any preffered locations Exclusive Job Op…" at bounding box center [740, 354] width 1480 height 708
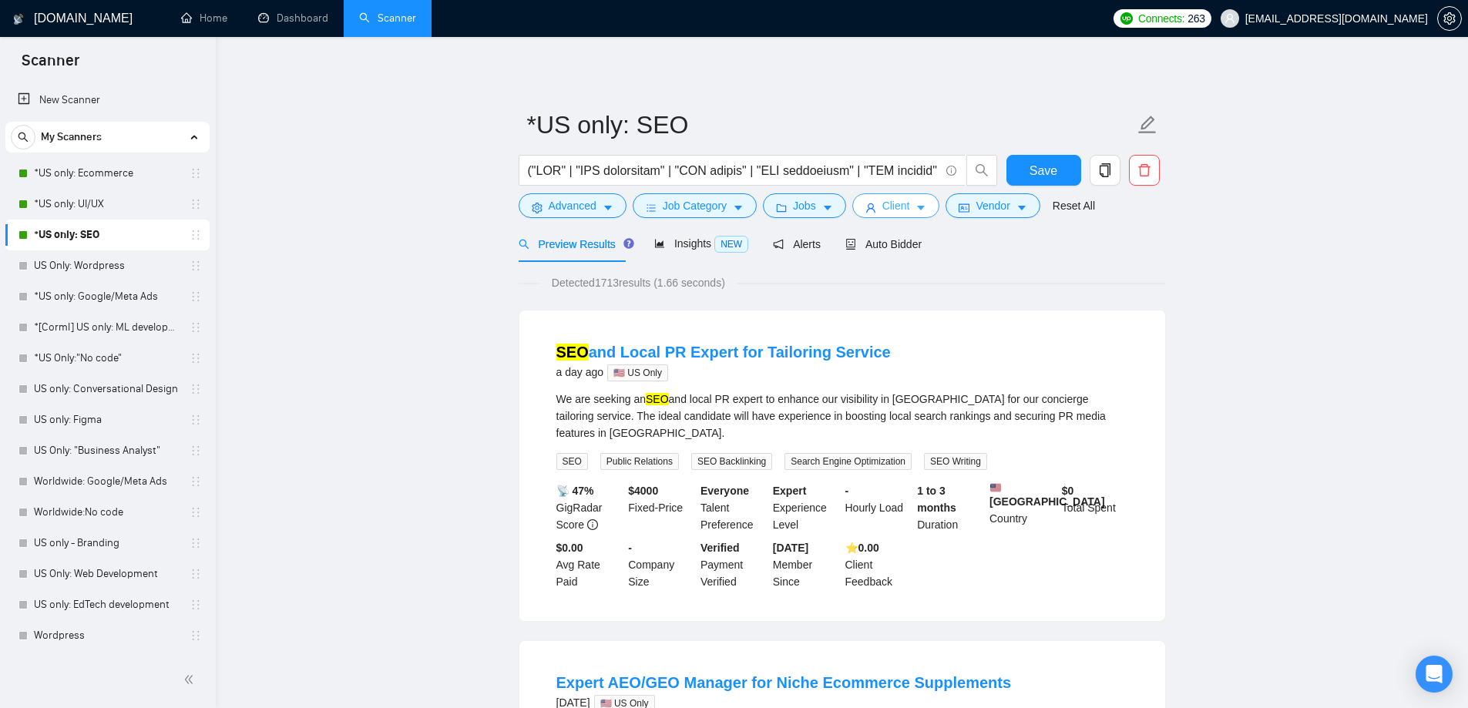
click at [899, 213] on span "Client" at bounding box center [896, 205] width 28 height 17
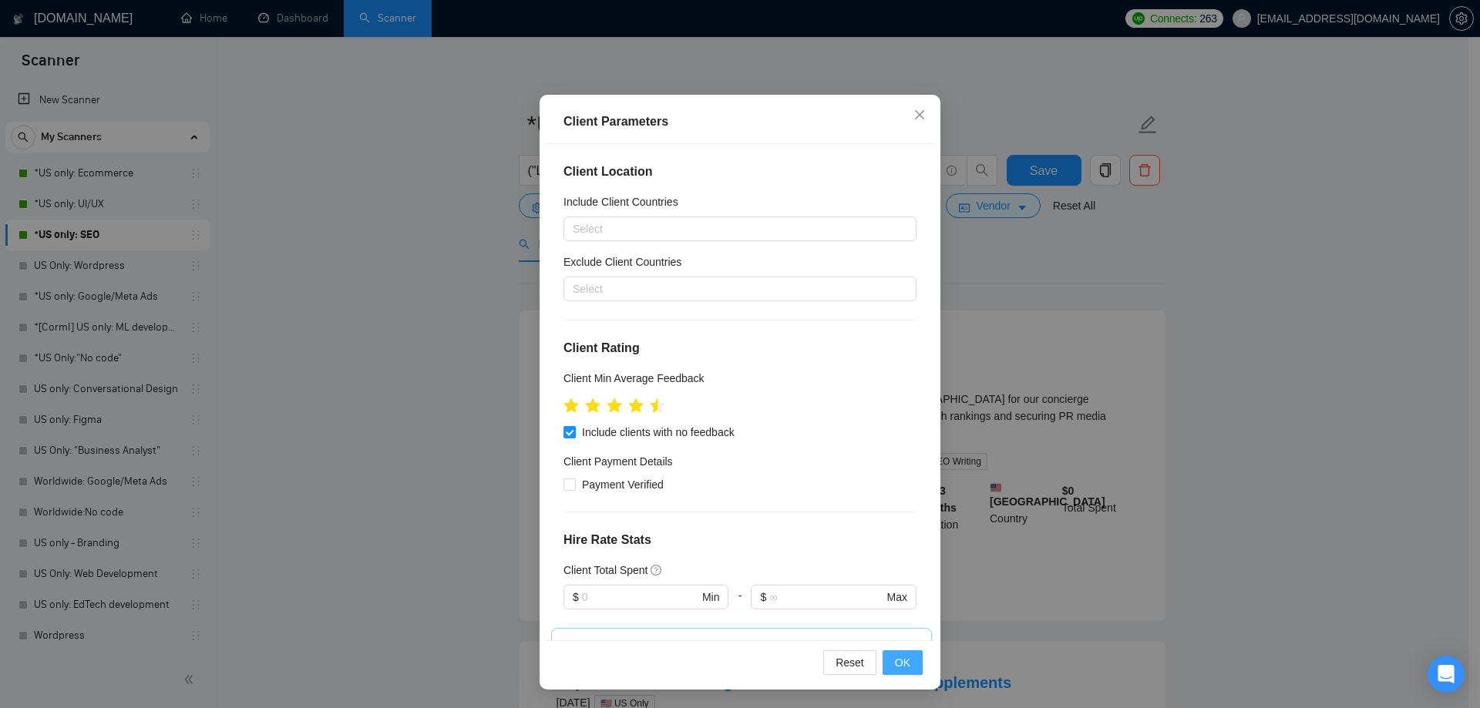
click at [908, 669] on button "OK" at bounding box center [902, 662] width 40 height 25
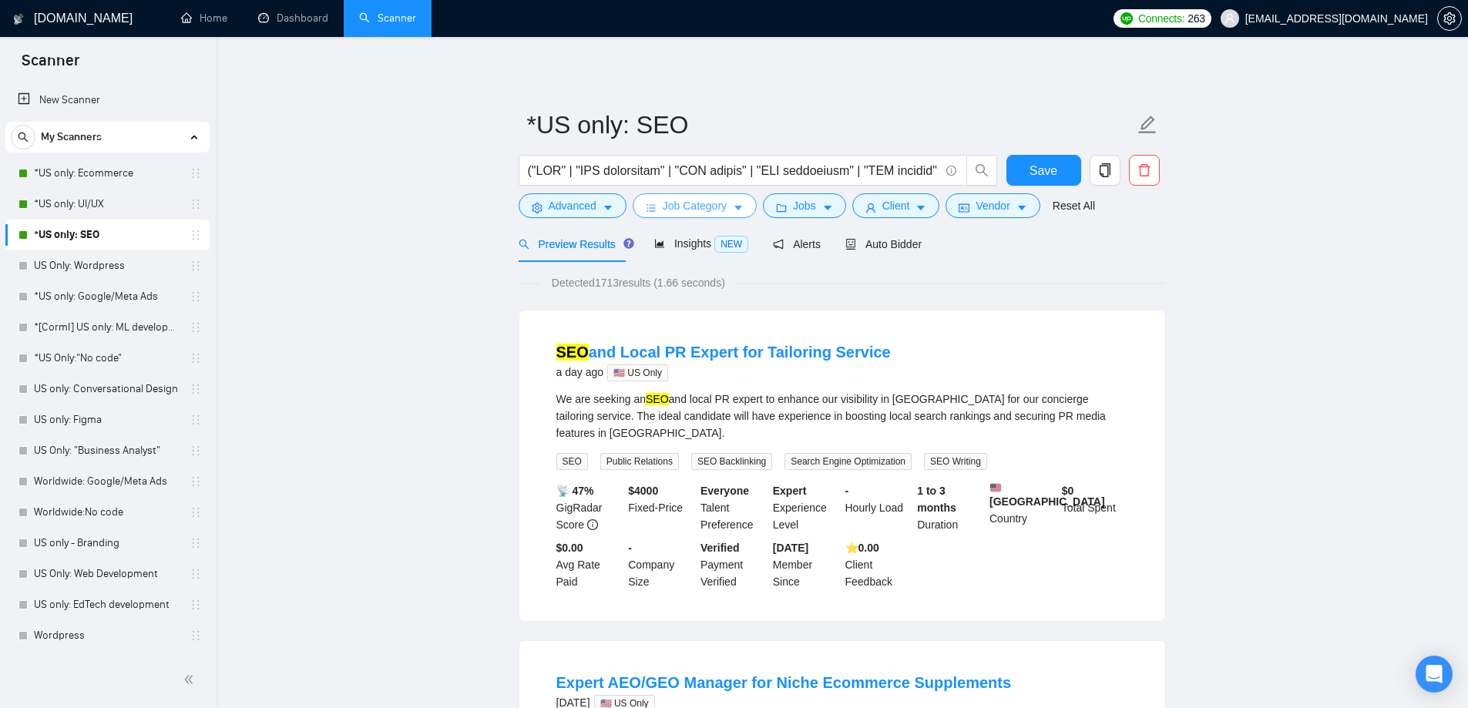
click at [722, 203] on span "Job Category" at bounding box center [695, 205] width 64 height 17
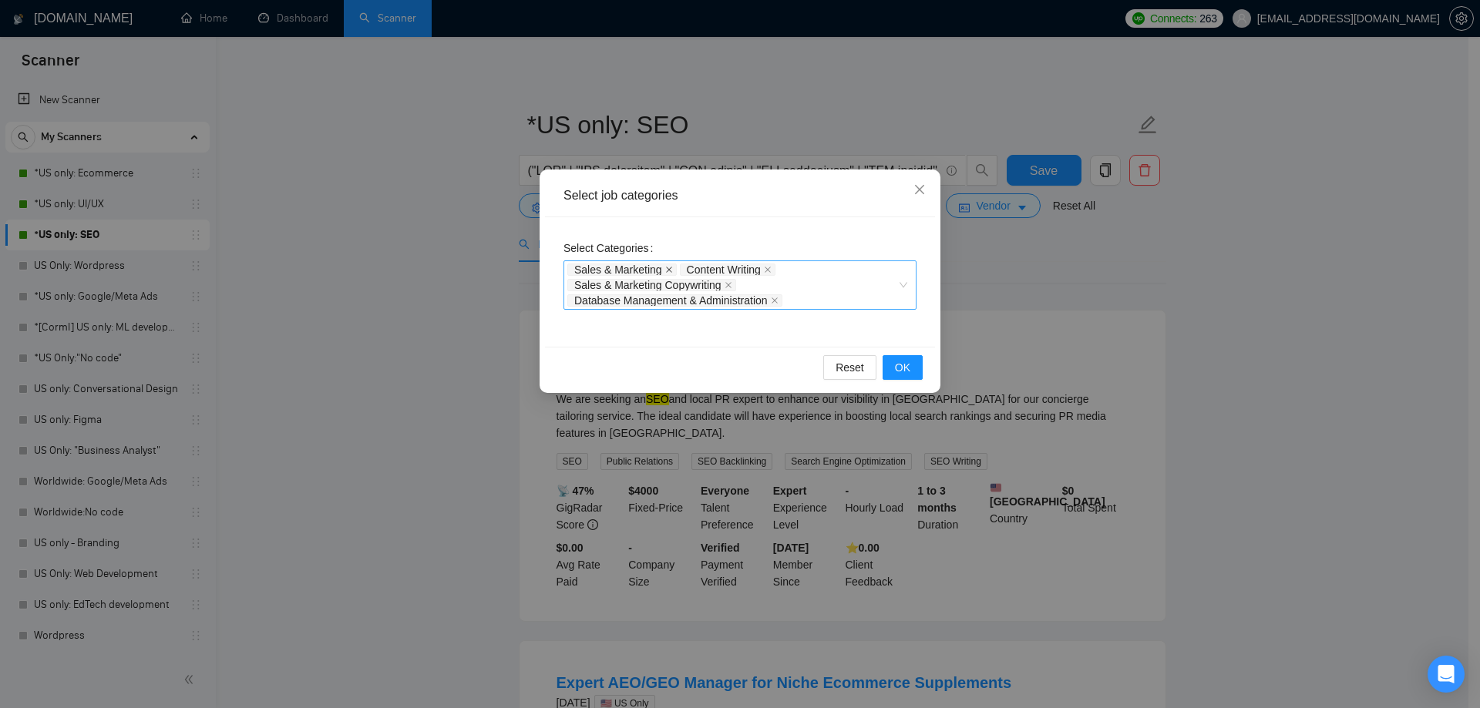
click at [667, 267] on icon "close" at bounding box center [669, 270] width 8 height 8
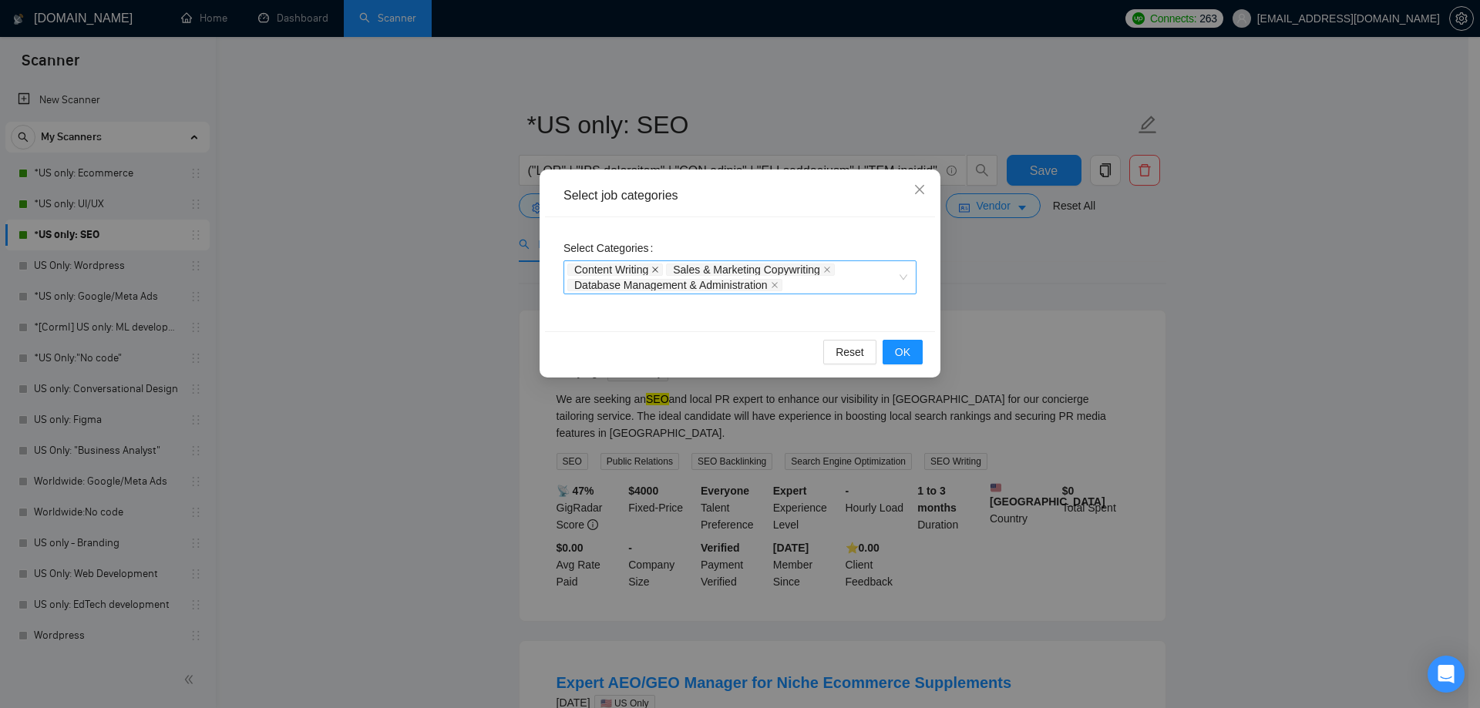
click at [654, 267] on icon "close" at bounding box center [655, 270] width 8 height 8
click at [731, 270] on icon "close" at bounding box center [728, 270] width 8 height 8
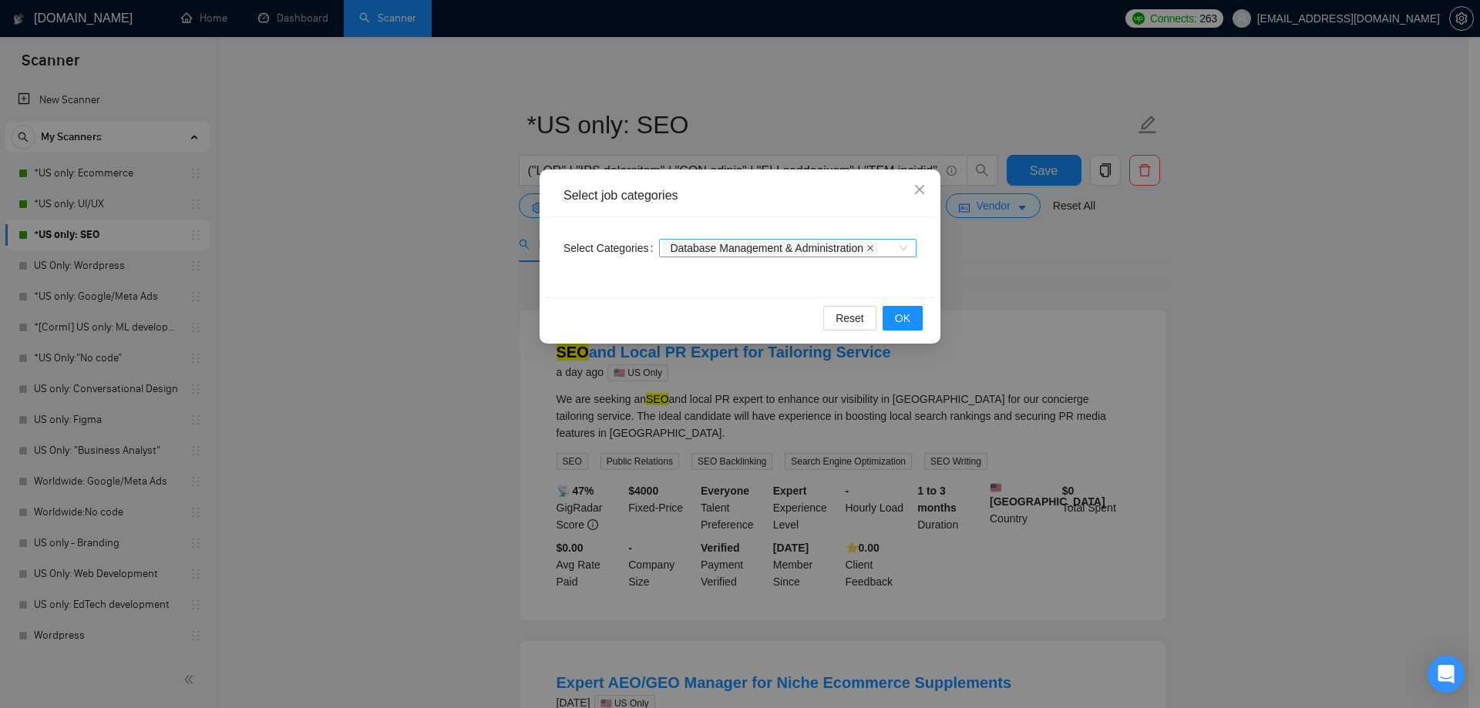
click at [869, 249] on icon "close" at bounding box center [870, 248] width 6 height 6
click at [904, 314] on span "OK" at bounding box center [902, 318] width 15 height 17
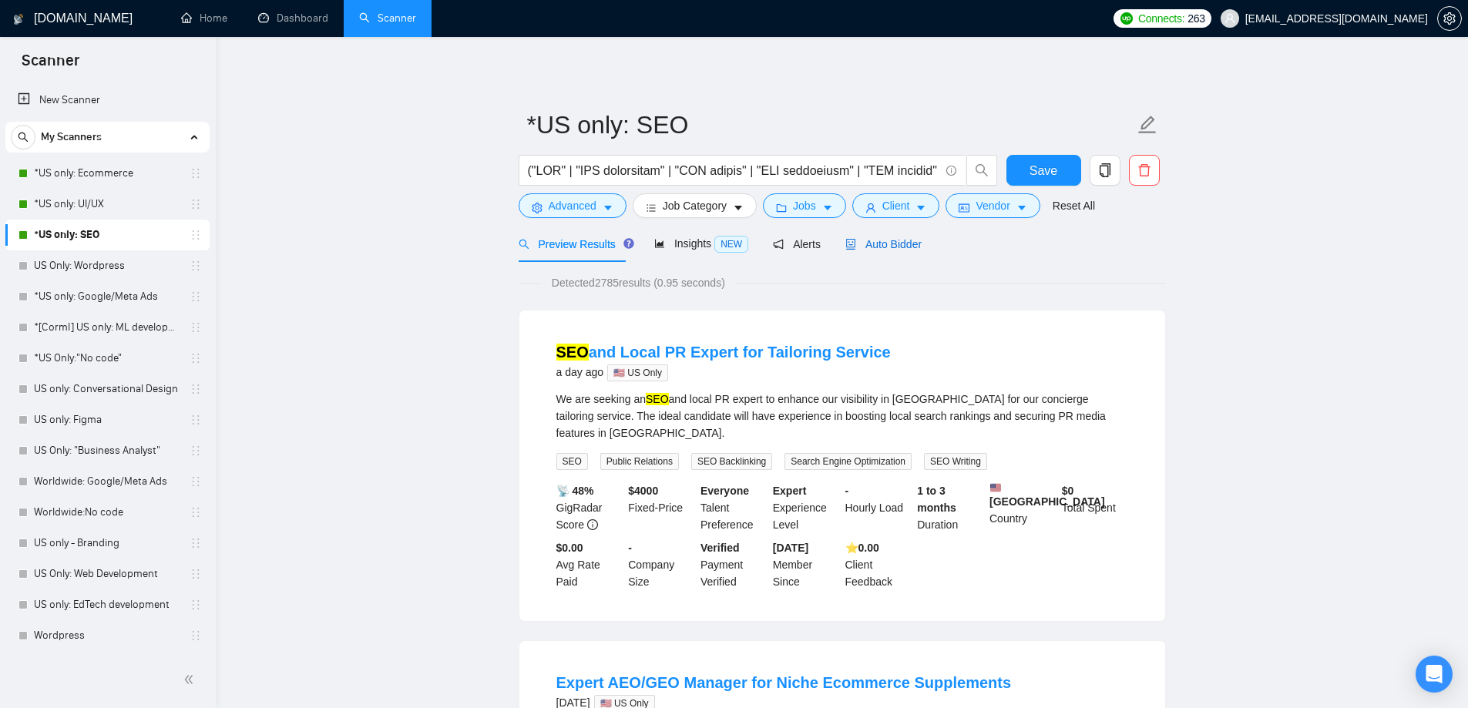
click at [862, 238] on span "Auto Bidder" at bounding box center [883, 244] width 76 height 12
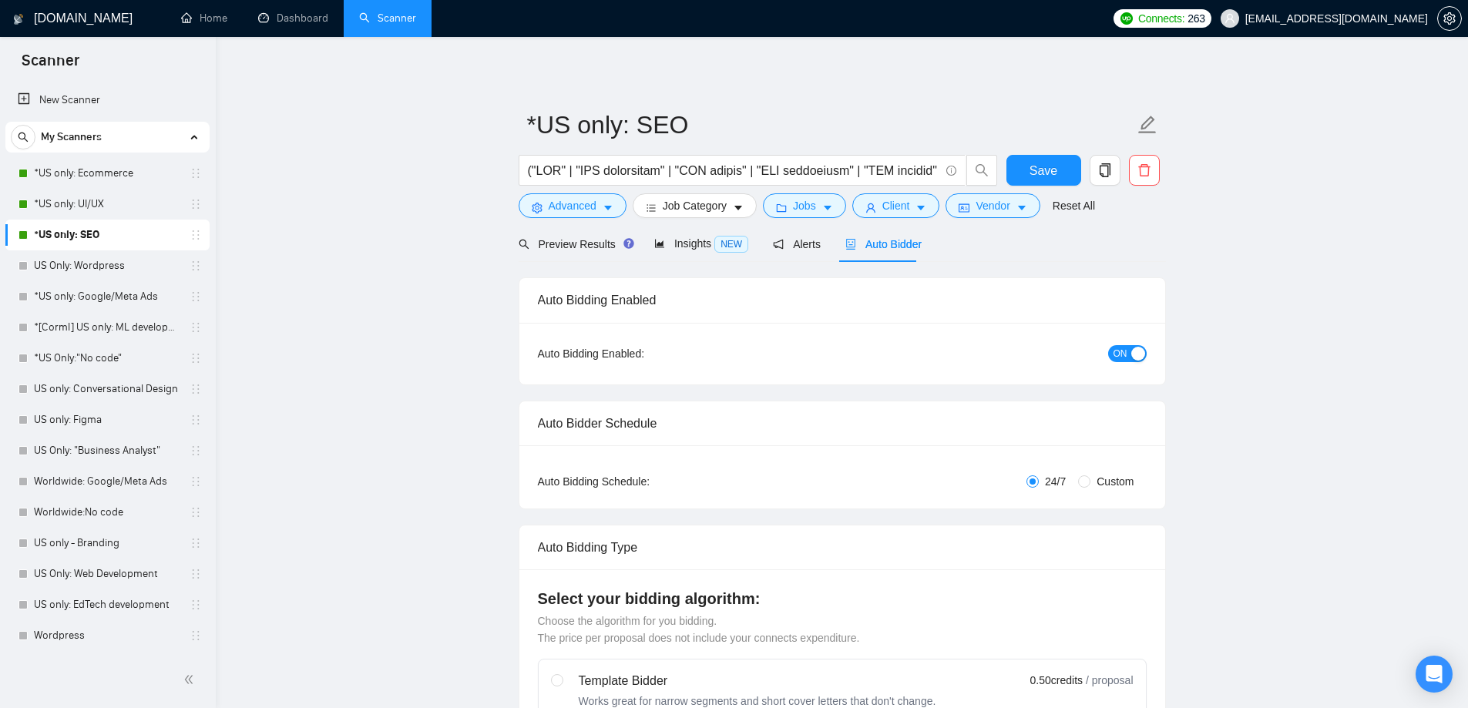
checkbox input "true"
click at [1025, 173] on button "Save" at bounding box center [1044, 170] width 75 height 31
click at [594, 250] on span "Preview Results" at bounding box center [574, 244] width 111 height 12
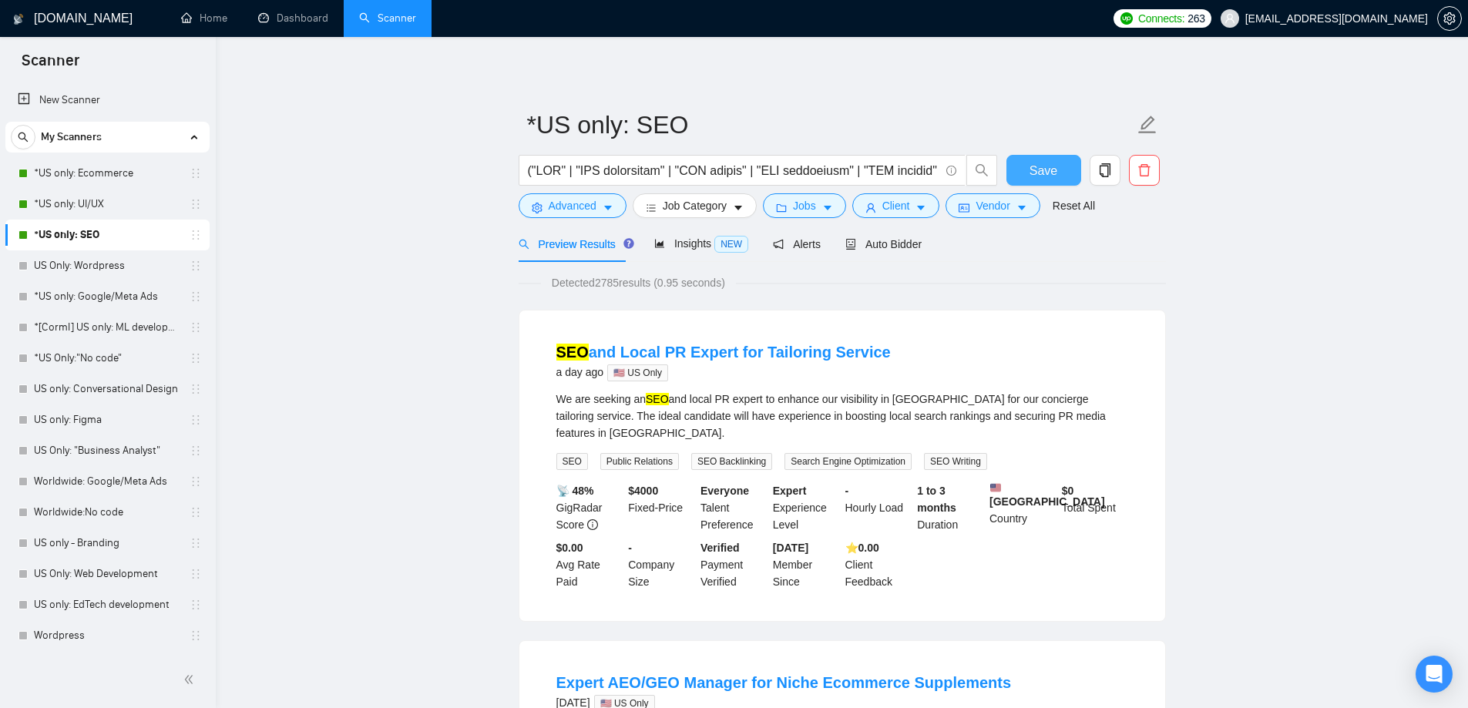
click at [1037, 163] on span "Save" at bounding box center [1044, 170] width 28 height 19
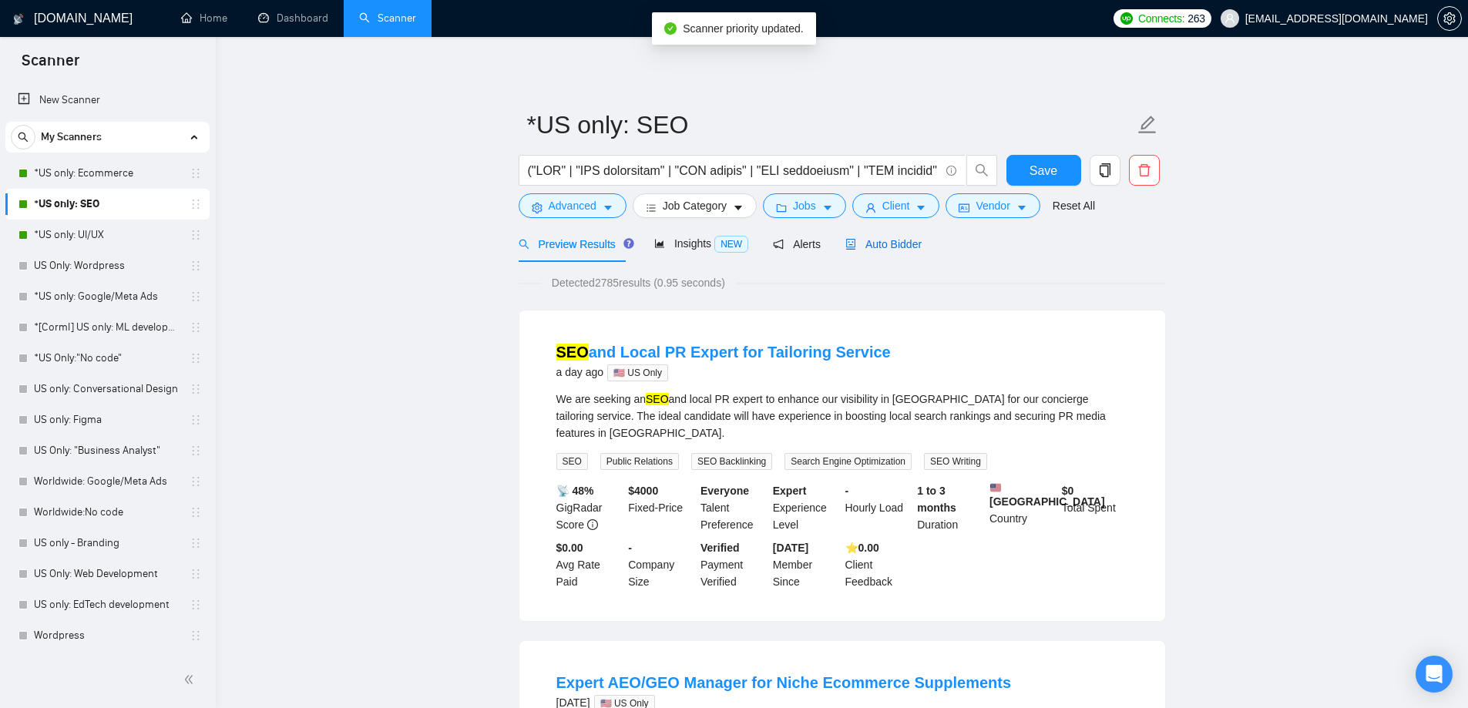
click at [900, 247] on span "Auto Bidder" at bounding box center [883, 244] width 76 height 12
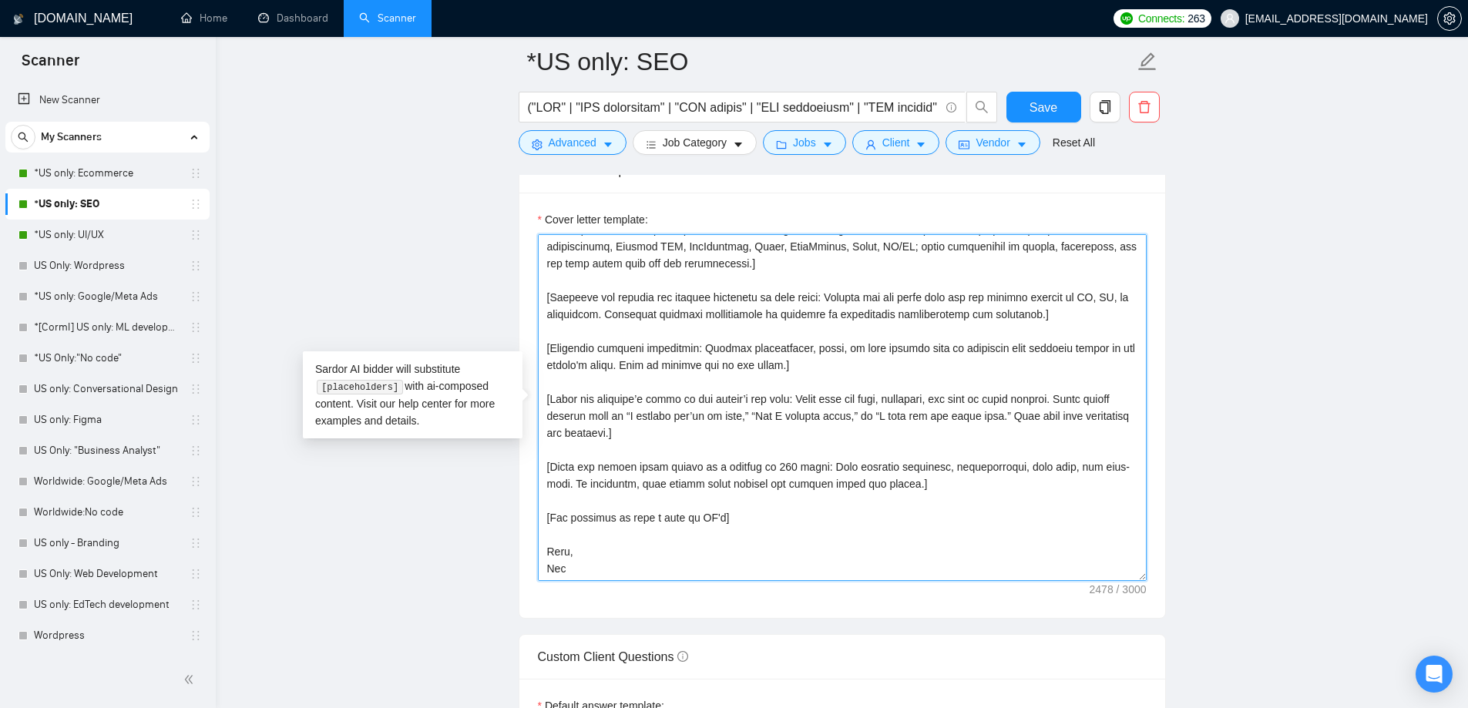
scroll to position [1773, 0]
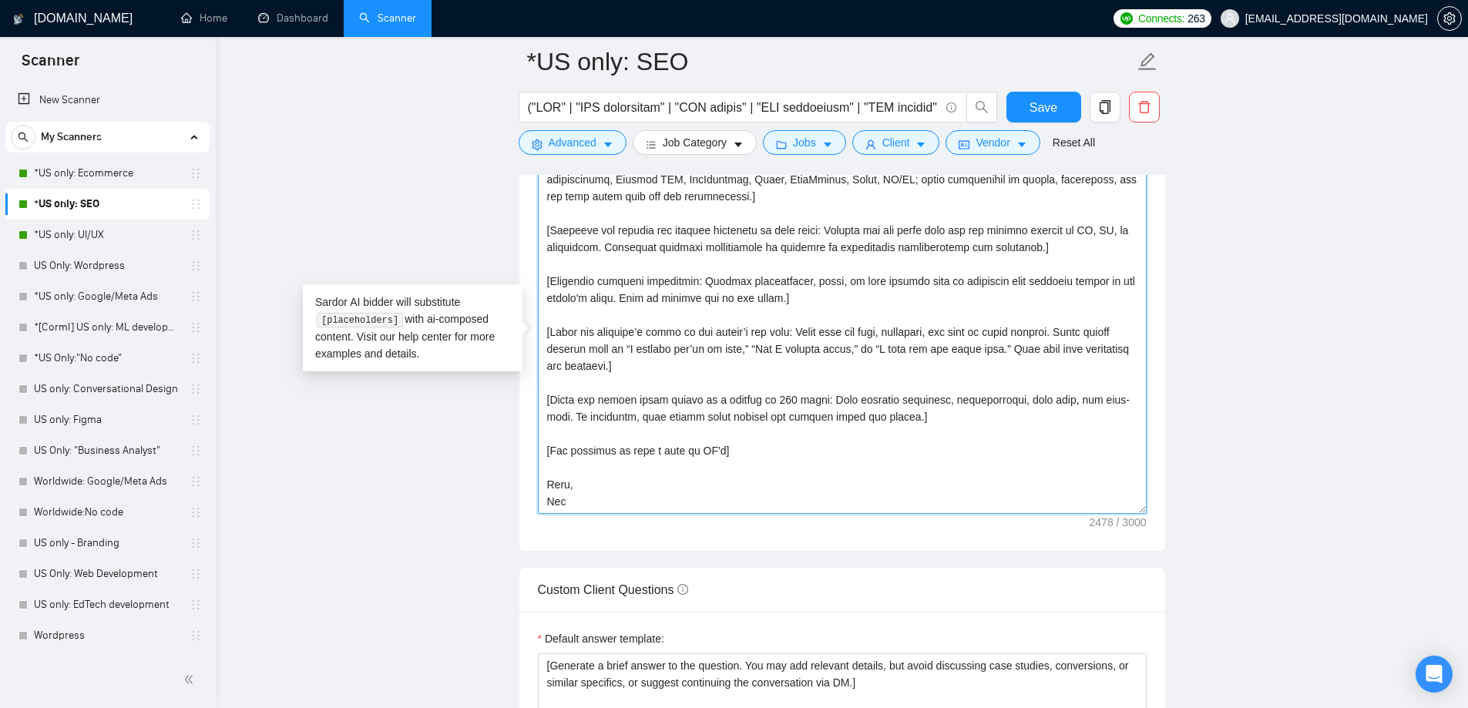
drag, startPoint x: 548, startPoint y: 255, endPoint x: 838, endPoint y: 571, distance: 429.3
click at [838, 571] on form "Auto Bidding Enabled Auto Bidding Enabled: ON Auto Bidder Schedule Auto Bidding…" at bounding box center [842, 447] width 647 height 3860
click at [637, 479] on textarea "Cover letter template:" at bounding box center [842, 340] width 609 height 347
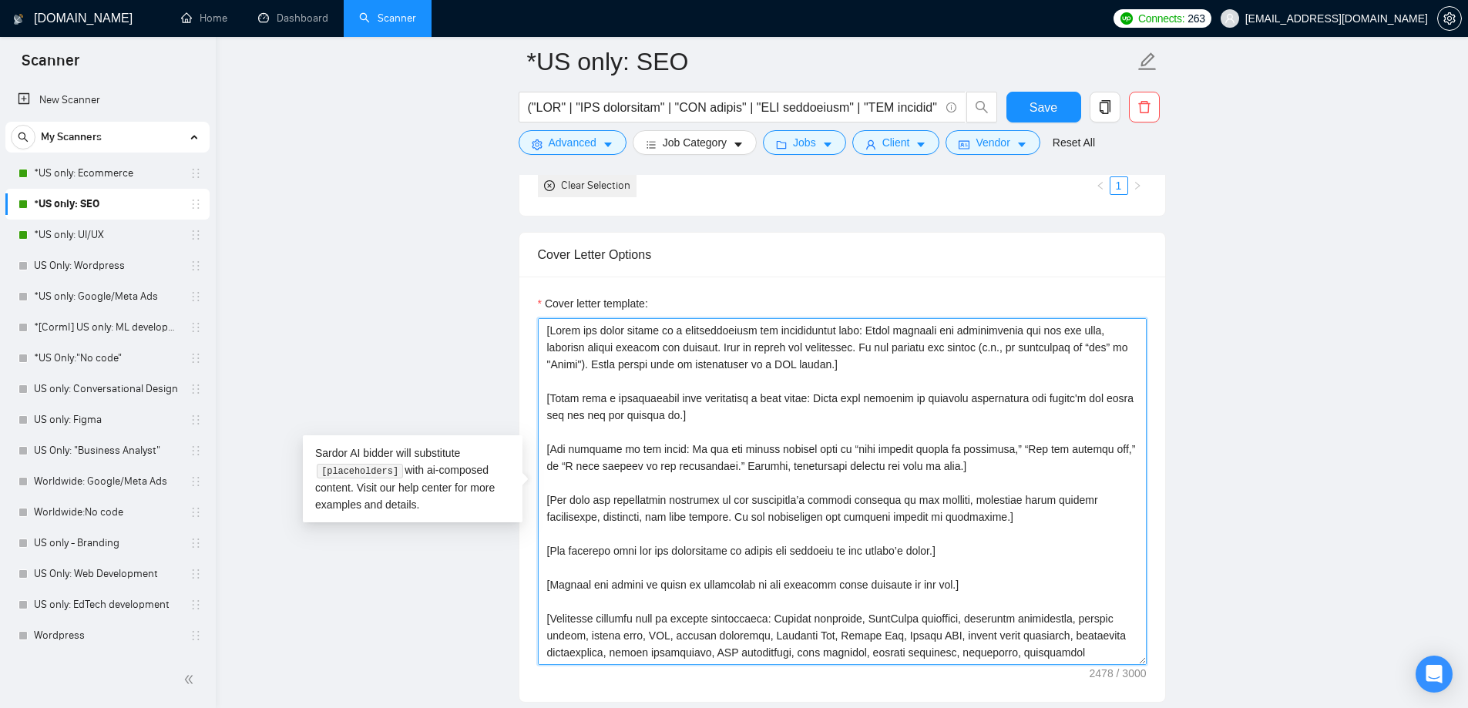
scroll to position [1618, 0]
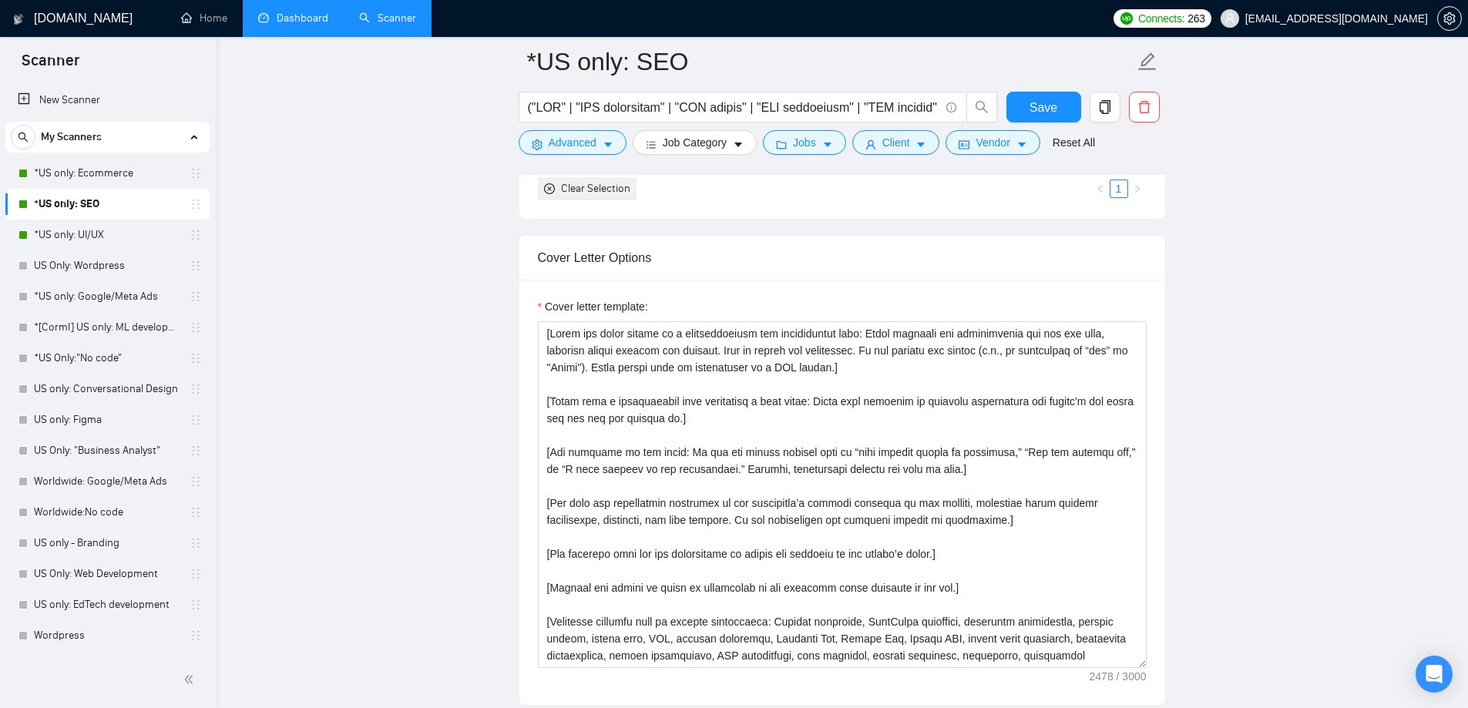
click at [290, 25] on link "Dashboard" at bounding box center [293, 18] width 70 height 13
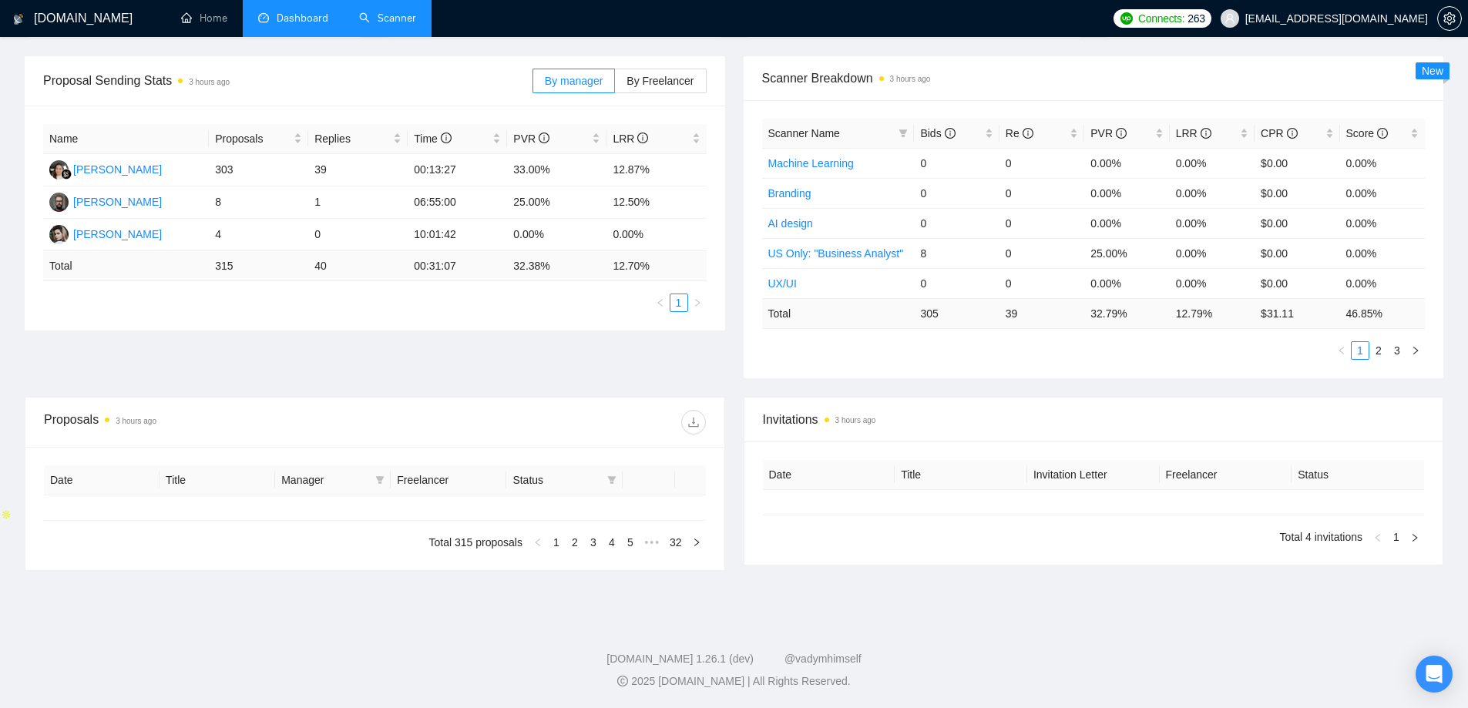
type input "[DATE]"
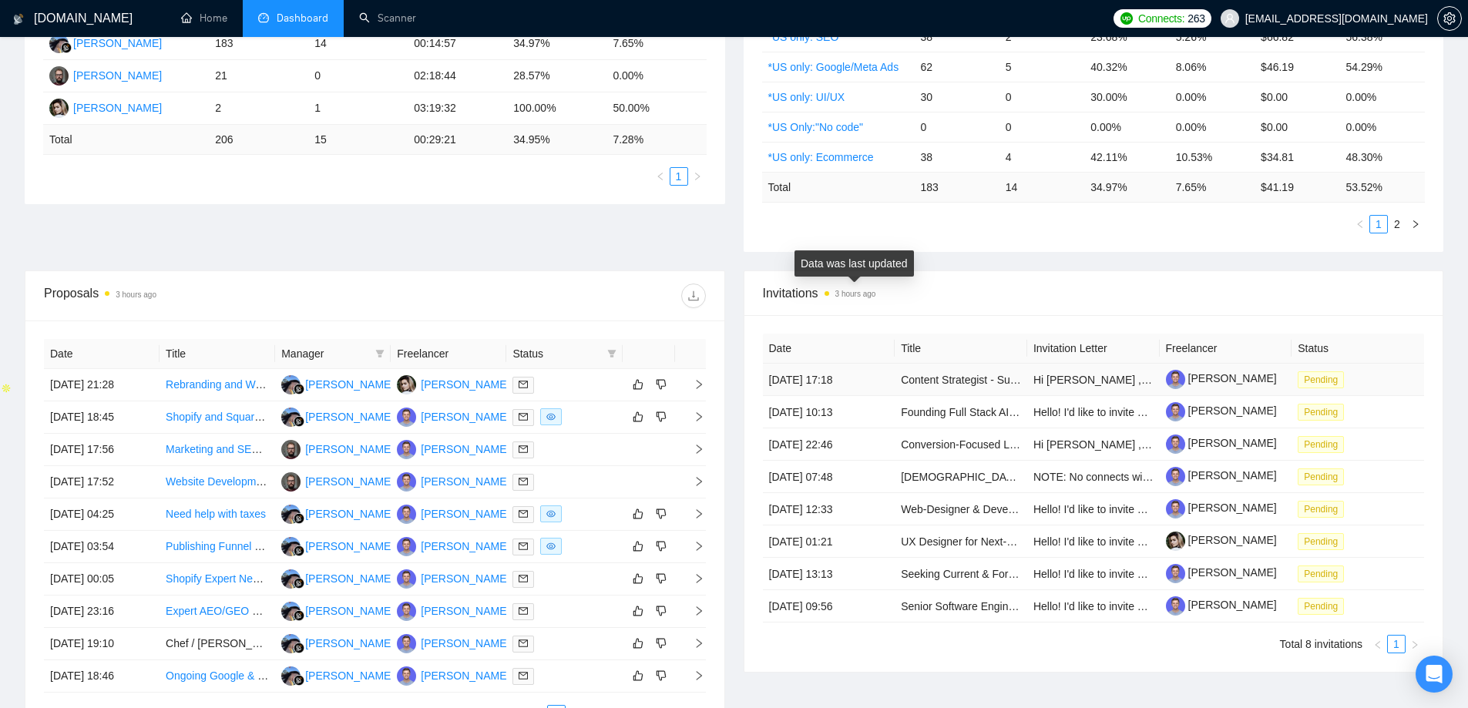
scroll to position [369, 0]
